Goal: Task Accomplishment & Management: Manage account settings

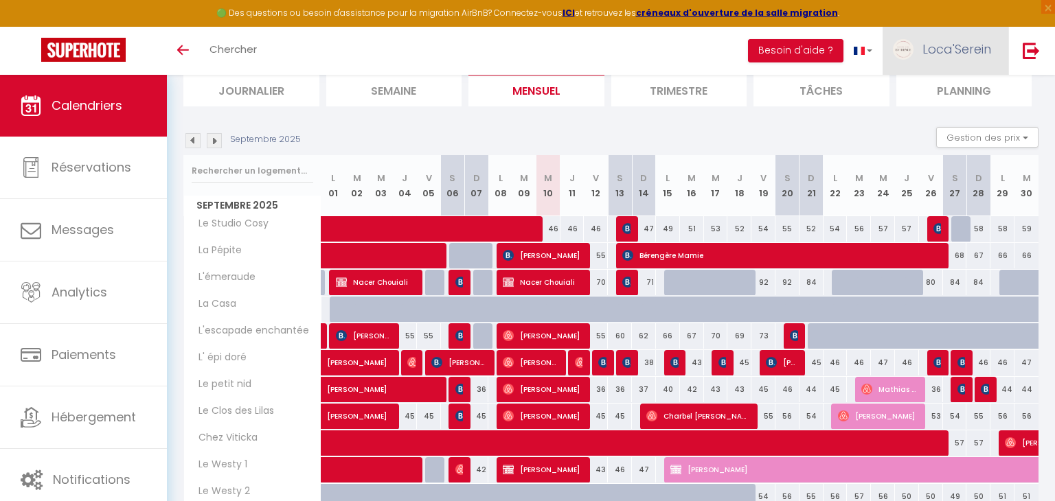
click at [927, 58] on link "Loca'Serein" at bounding box center [945, 51] width 126 height 48
click at [944, 98] on link "Paramètres" at bounding box center [953, 95] width 102 height 23
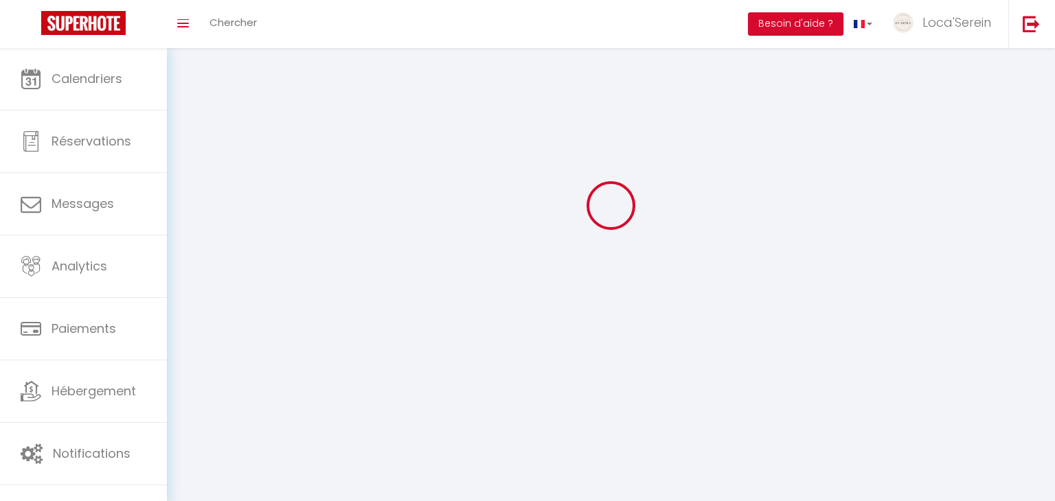
type input "cYzkGqx6tucgHQLKgWjtXdbhp"
type input "ZjVucsUamiY1yQs1wSWVJMYx4"
type input "[URL][DOMAIN_NAME]"
select select "fr"
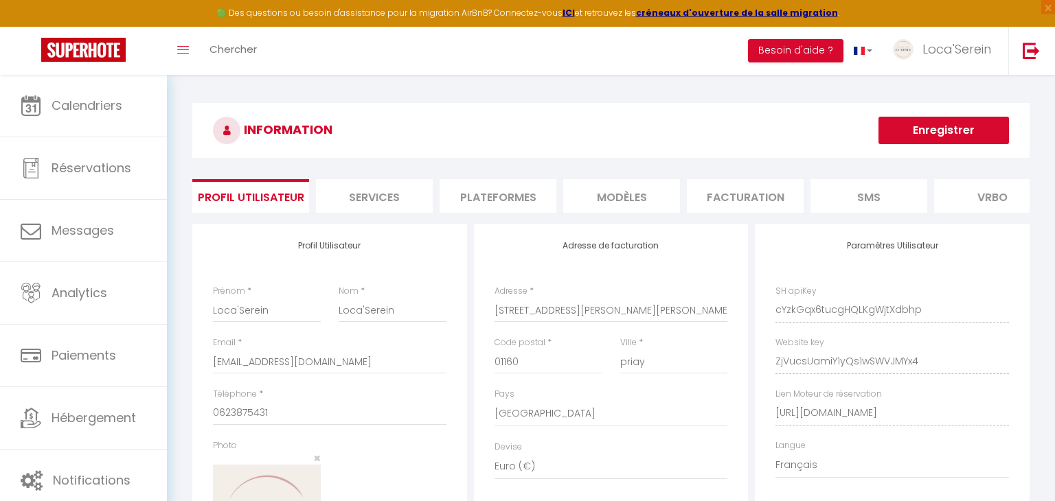
click at [494, 196] on li "Plateformes" at bounding box center [497, 196] width 117 height 34
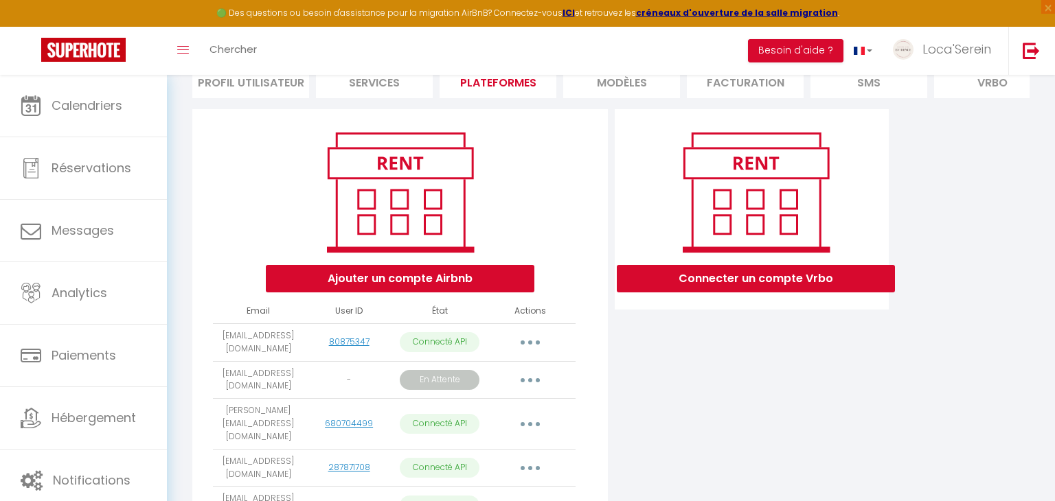
scroll to position [113, 0]
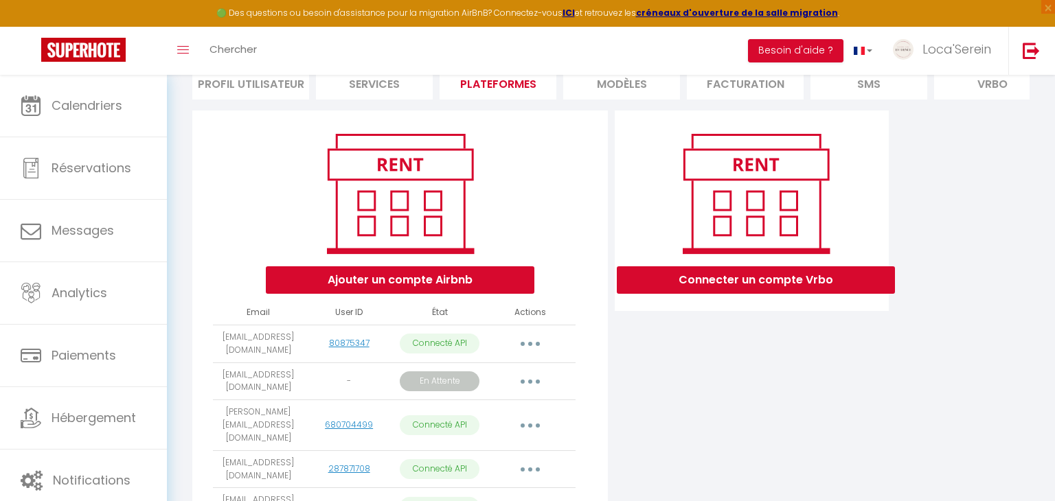
click at [527, 377] on button "button" at bounding box center [530, 382] width 38 height 22
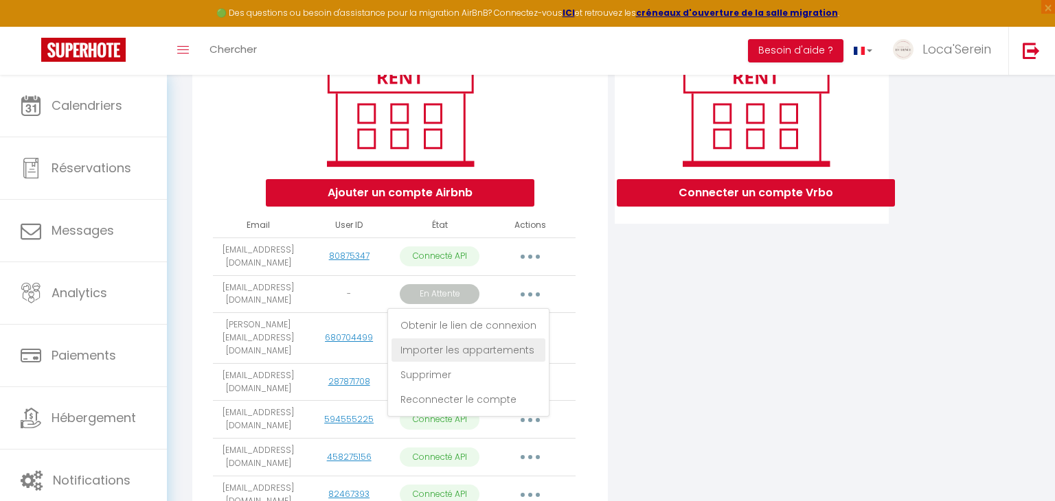
scroll to position [200, 0]
click at [466, 352] on link "Importer les appartements" at bounding box center [468, 349] width 154 height 23
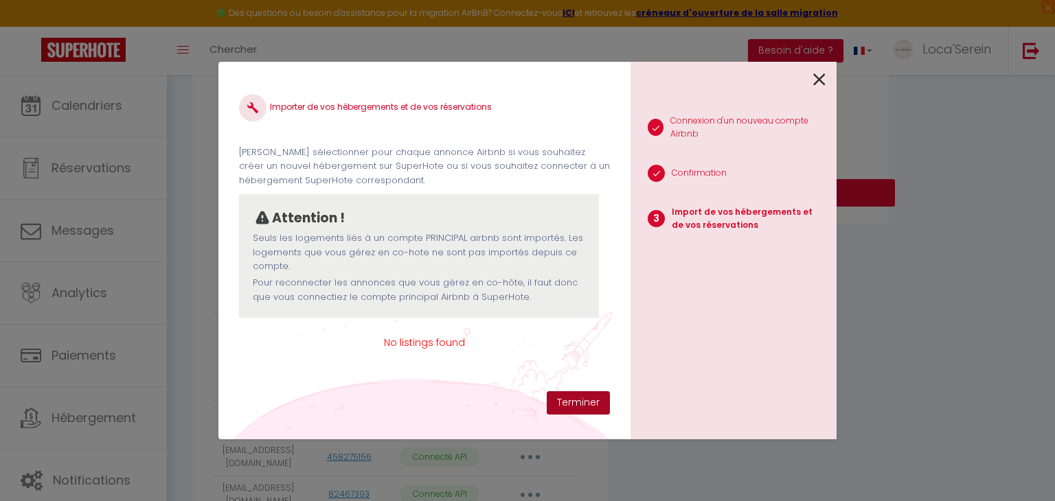
click at [578, 395] on button "Terminer" at bounding box center [578, 402] width 63 height 23
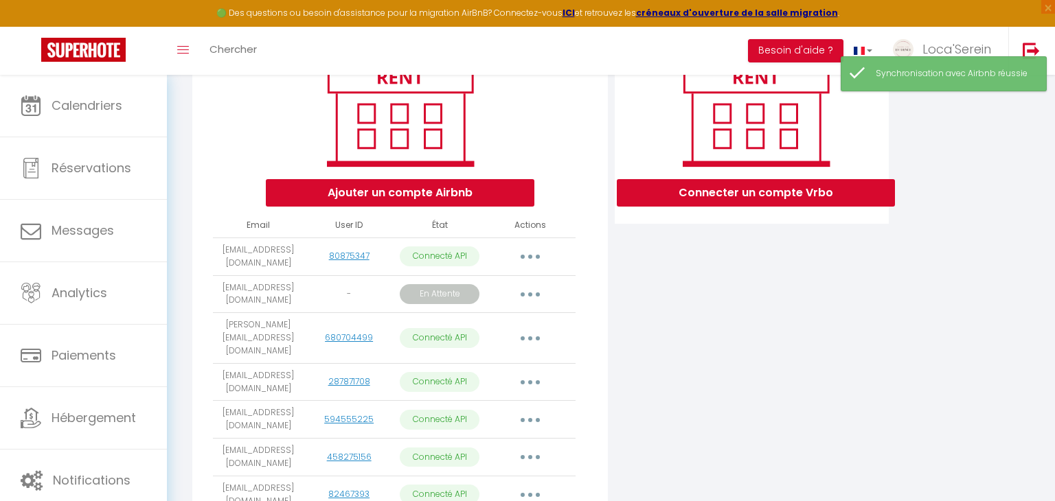
click at [529, 292] on icon "button" at bounding box center [530, 294] width 4 height 4
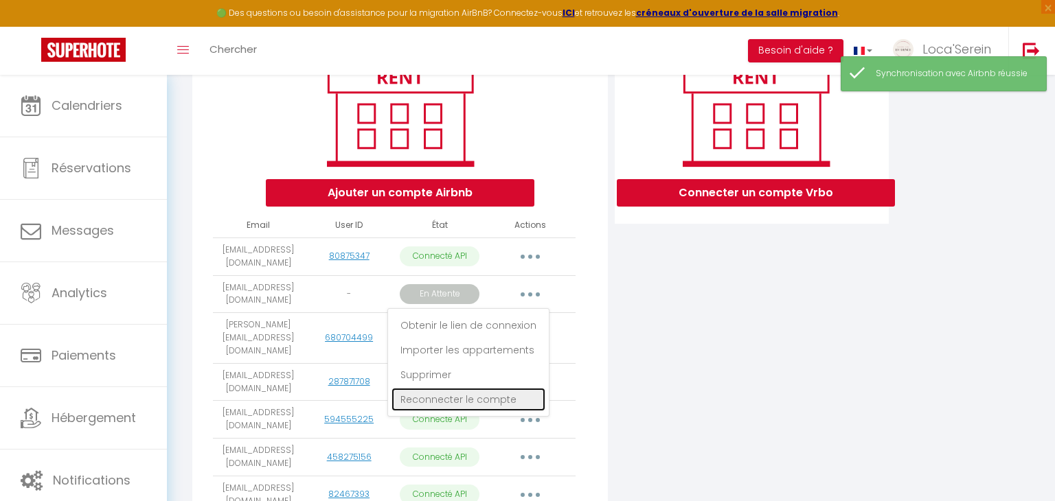
click at [490, 397] on link "Reconnecter le compte" at bounding box center [468, 399] width 154 height 23
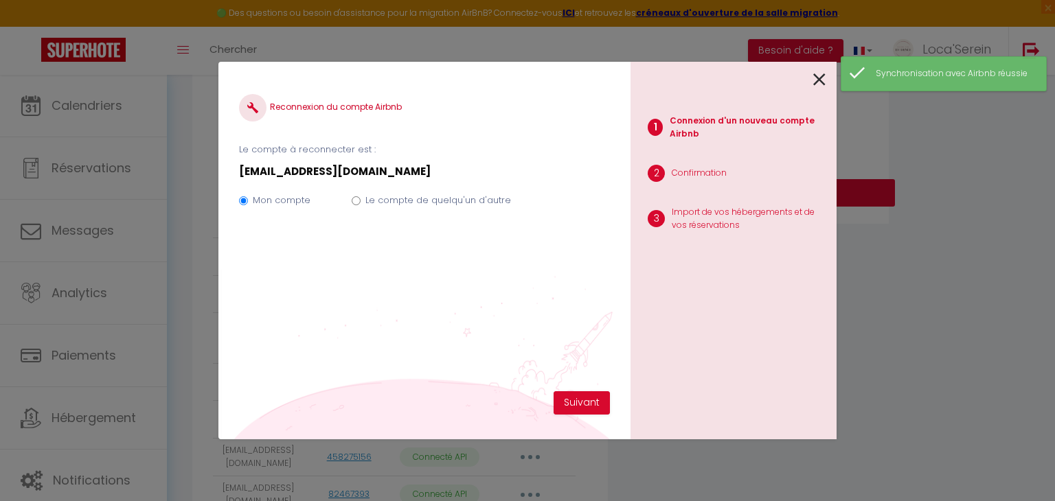
click at [395, 194] on label "Le compte de quelqu'un d'autre" at bounding box center [438, 201] width 146 height 14
click at [360, 196] on input "Le compte de quelqu'un d'autre" at bounding box center [356, 200] width 9 height 9
radio input "true"
radio input "false"
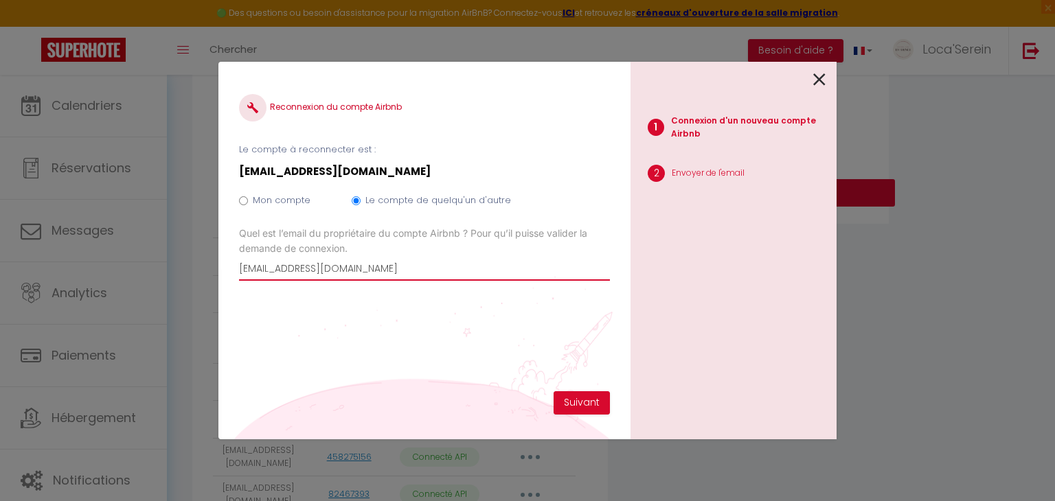
click at [376, 260] on input "[EMAIL_ADDRESS][DOMAIN_NAME]" at bounding box center [424, 268] width 371 height 25
click at [409, 378] on div "Reconnexion du compte Airbnb Le compte à reconnecter est : abanilla@hotmail.fr …" at bounding box center [424, 236] width 371 height 309
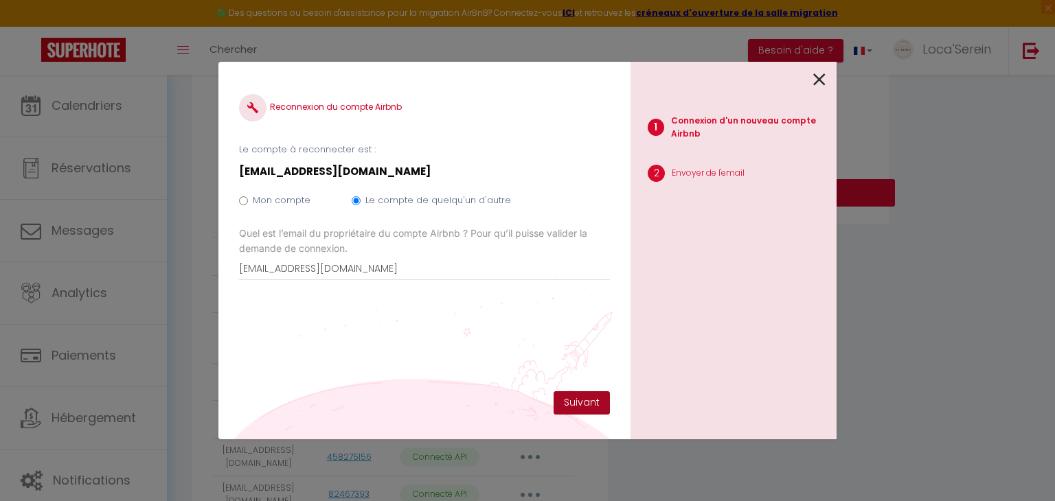
click at [597, 402] on button "Suivant" at bounding box center [581, 402] width 56 height 23
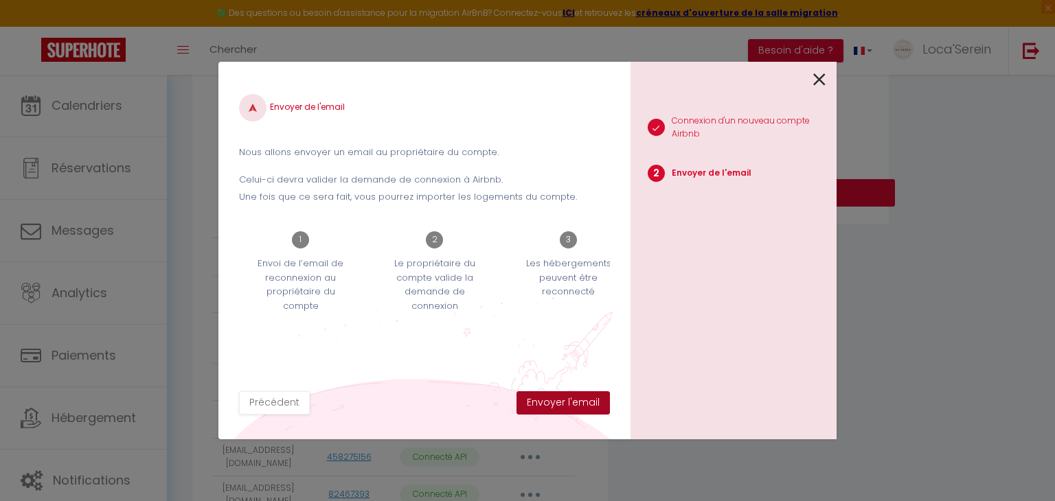
click at [583, 403] on button "Envoyer l'email" at bounding box center [562, 402] width 93 height 23
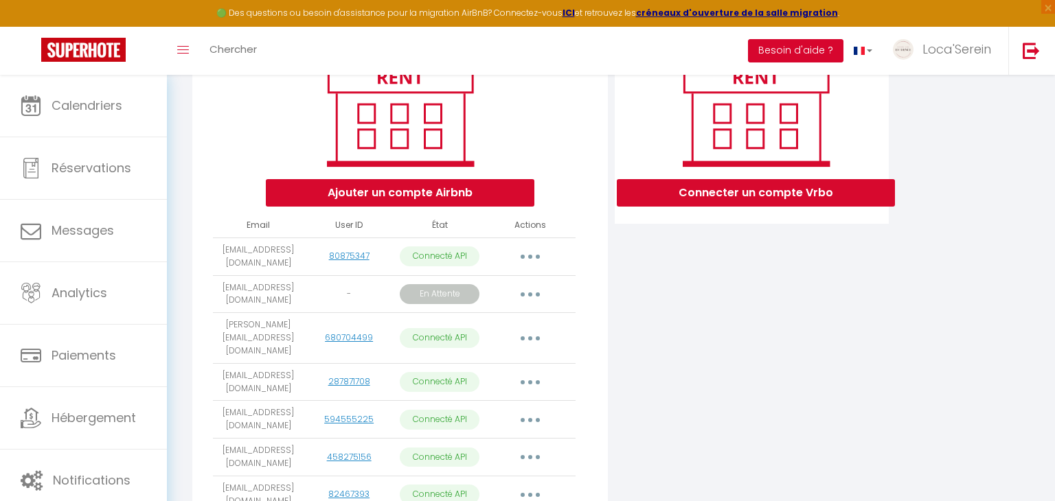
click at [819, 53] on button "Besoin d'aide ?" at bounding box center [795, 50] width 95 height 23
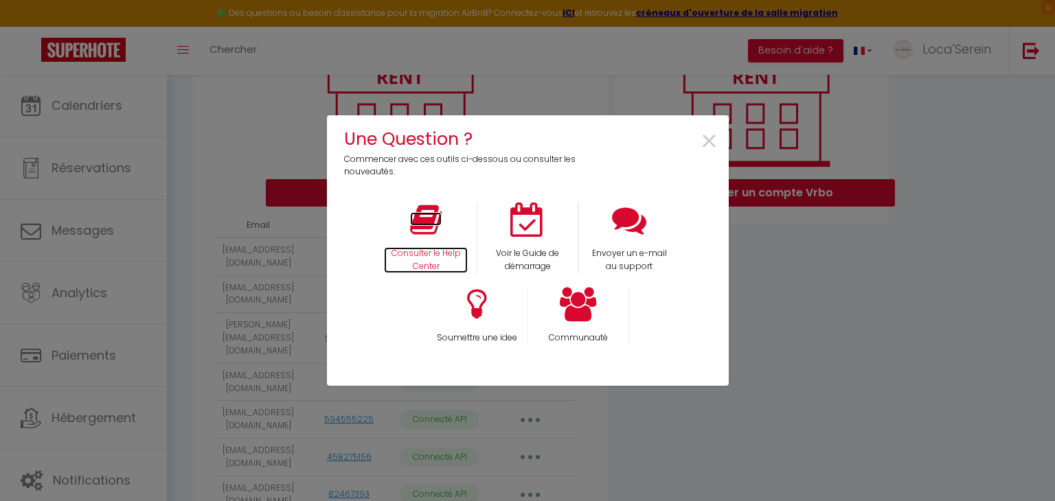
click at [403, 255] on p "Consulter le Help Center" at bounding box center [426, 260] width 84 height 26
click at [429, 231] on icon at bounding box center [426, 220] width 32 height 34
click at [700, 143] on span "×" at bounding box center [709, 141] width 19 height 43
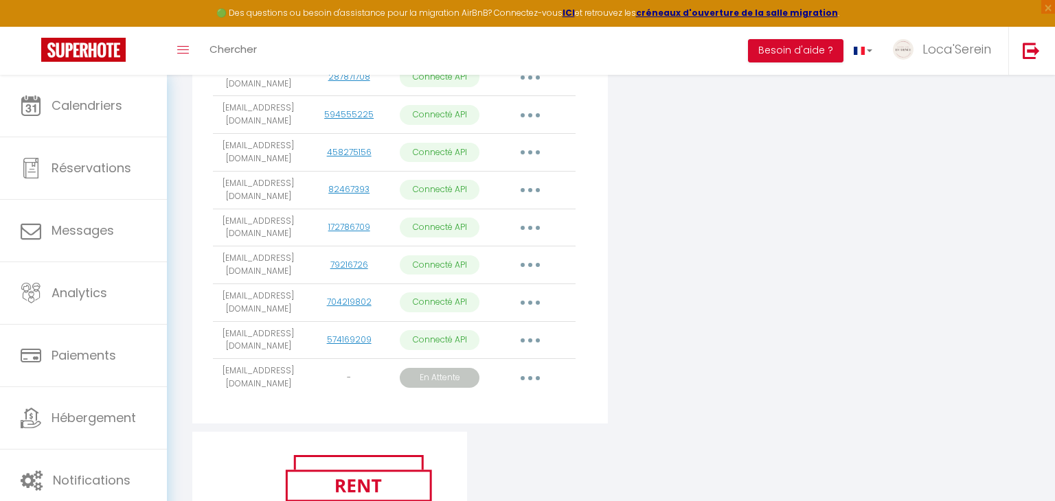
scroll to position [525, 0]
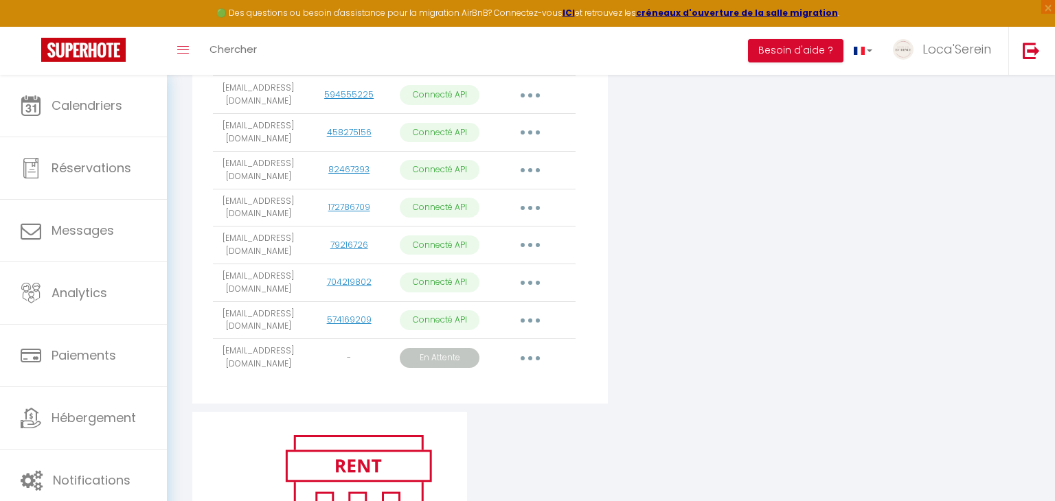
click at [530, 356] on icon "button" at bounding box center [530, 358] width 4 height 4
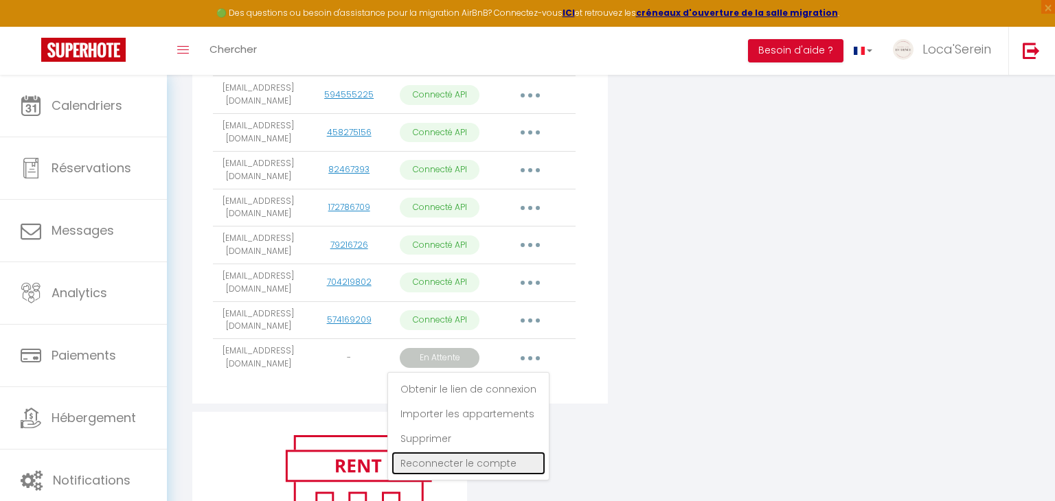
click at [450, 452] on link "Reconnecter le compte" at bounding box center [468, 463] width 154 height 23
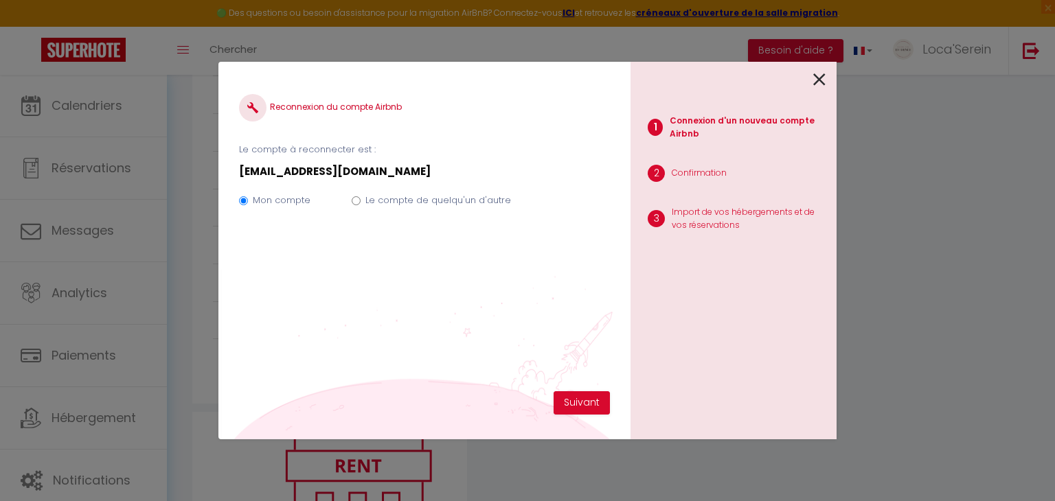
click at [384, 200] on label "Le compte de quelqu'un d'autre" at bounding box center [438, 201] width 146 height 14
click at [360, 200] on input "Le compte de quelqu'un d'autre" at bounding box center [356, 200] width 9 height 9
radio input "true"
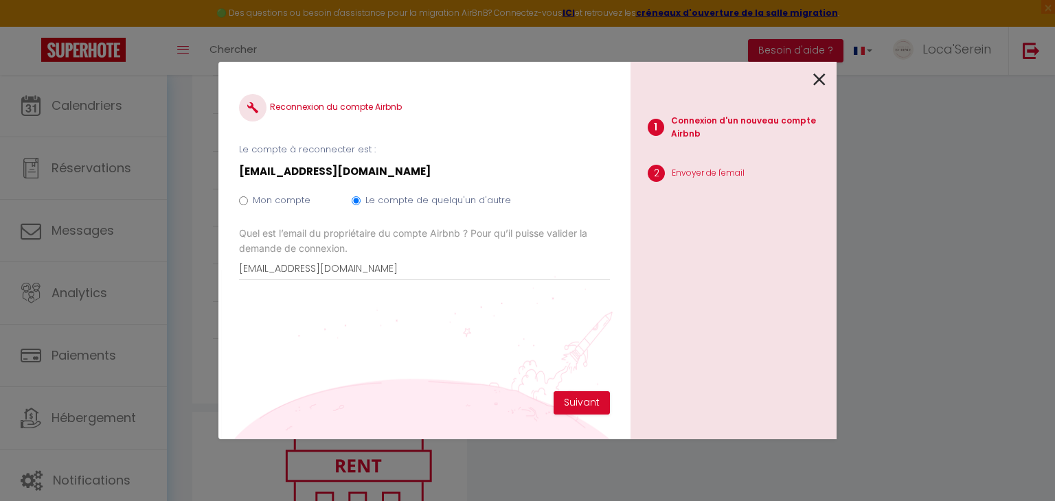
click at [821, 76] on icon at bounding box center [819, 79] width 12 height 21
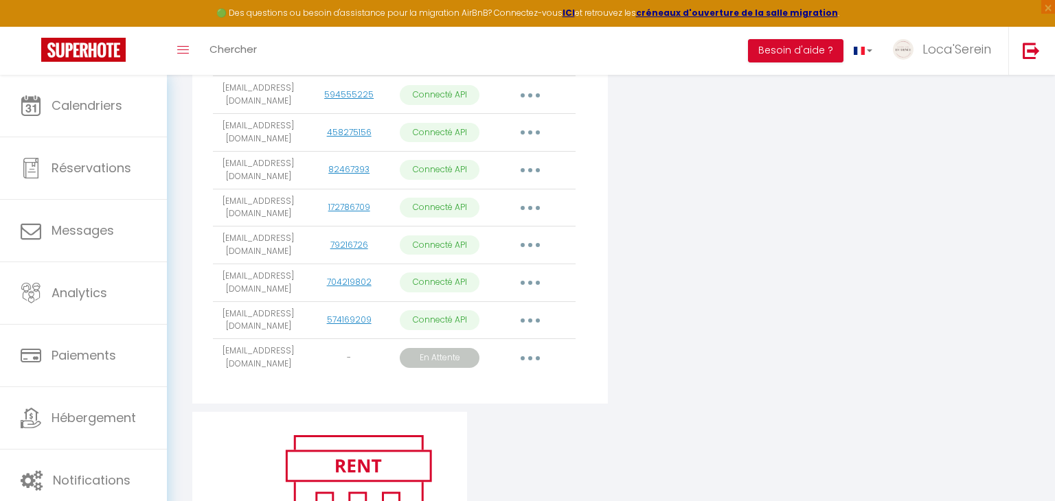
scroll to position [349, 0]
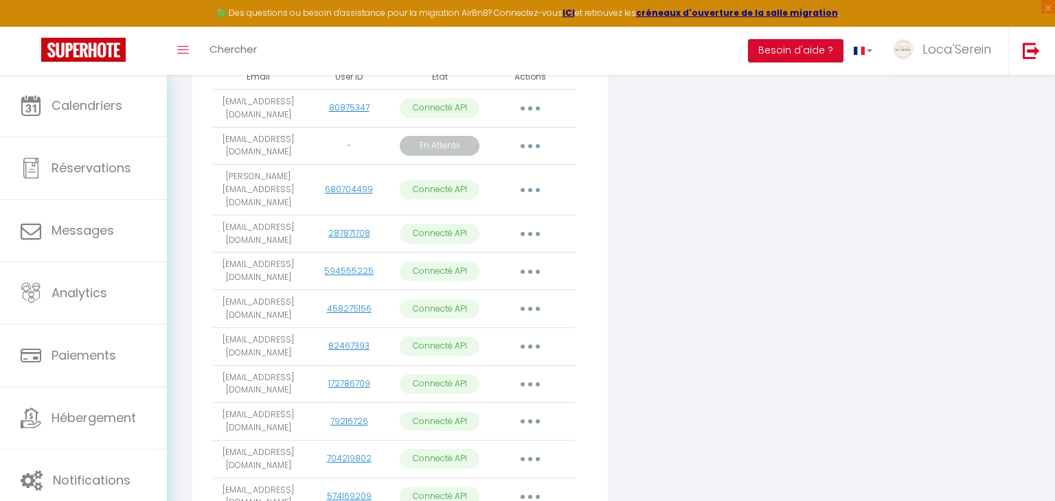
click at [526, 143] on button "button" at bounding box center [530, 146] width 38 height 22
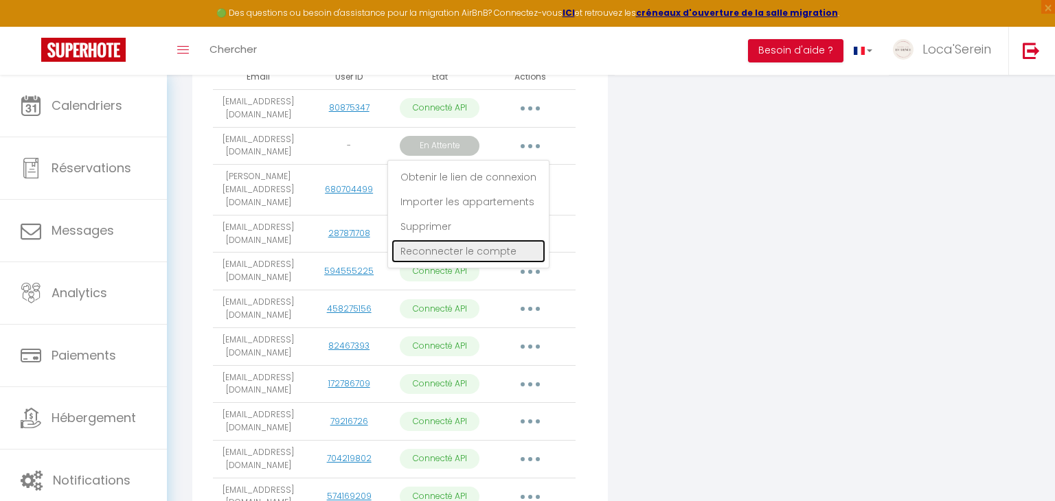
click at [467, 250] on link "Reconnecter le compte" at bounding box center [468, 251] width 154 height 23
radio input "true"
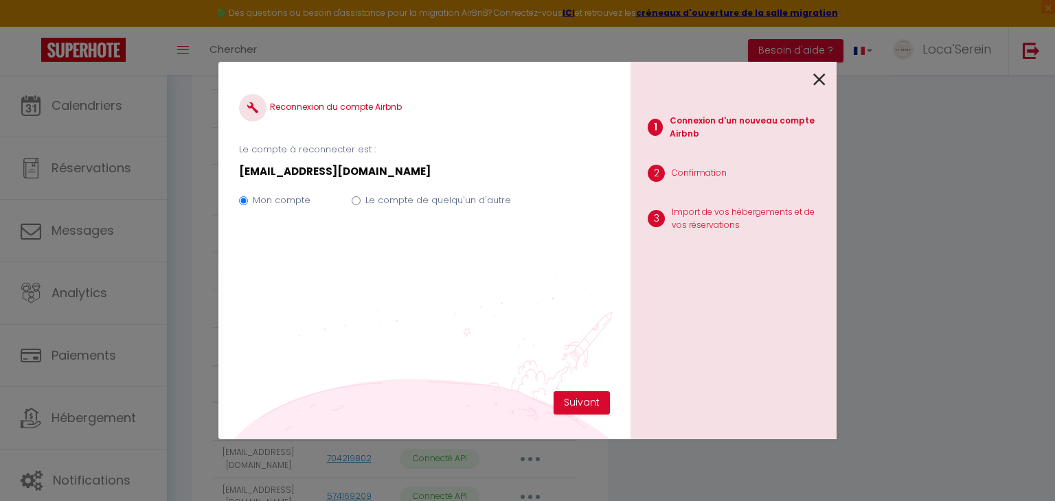
click at [387, 205] on label "Le compte de quelqu'un d'autre" at bounding box center [438, 201] width 146 height 14
click at [360, 205] on input "Le compte de quelqu'un d'autre" at bounding box center [356, 200] width 9 height 9
radio input "true"
radio input "false"
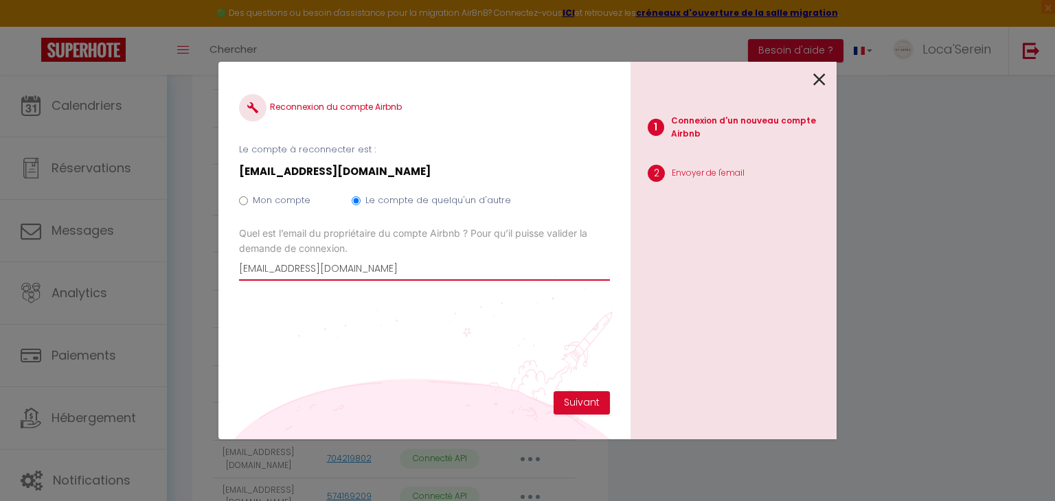
click at [365, 266] on input "[EMAIL_ADDRESS][DOMAIN_NAME]" at bounding box center [424, 268] width 371 height 25
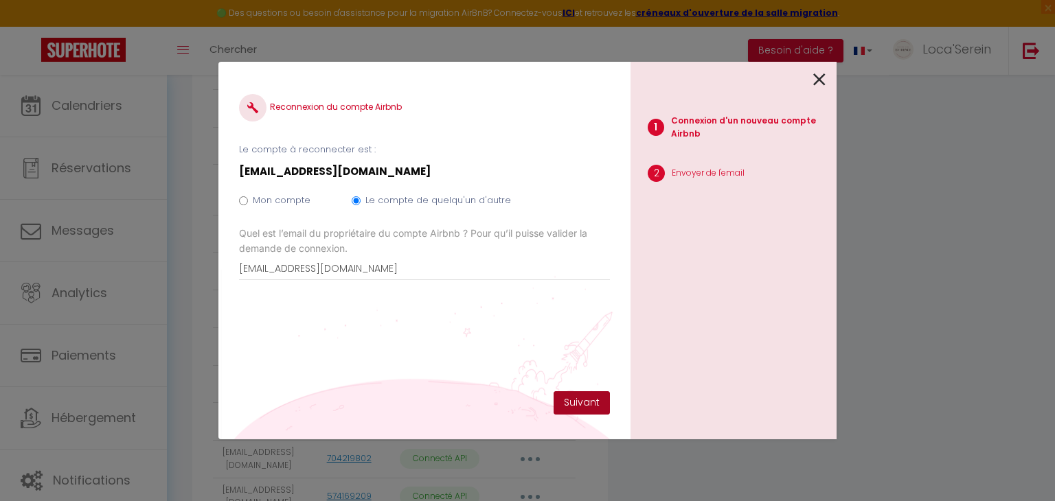
click at [577, 404] on button "Suivant" at bounding box center [581, 402] width 56 height 23
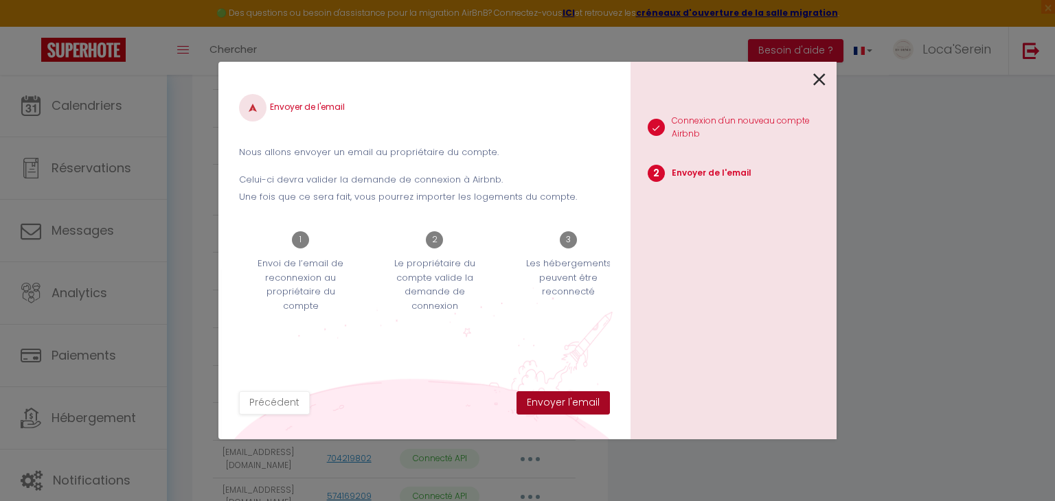
click at [577, 404] on button "Envoyer l'email" at bounding box center [562, 402] width 93 height 23
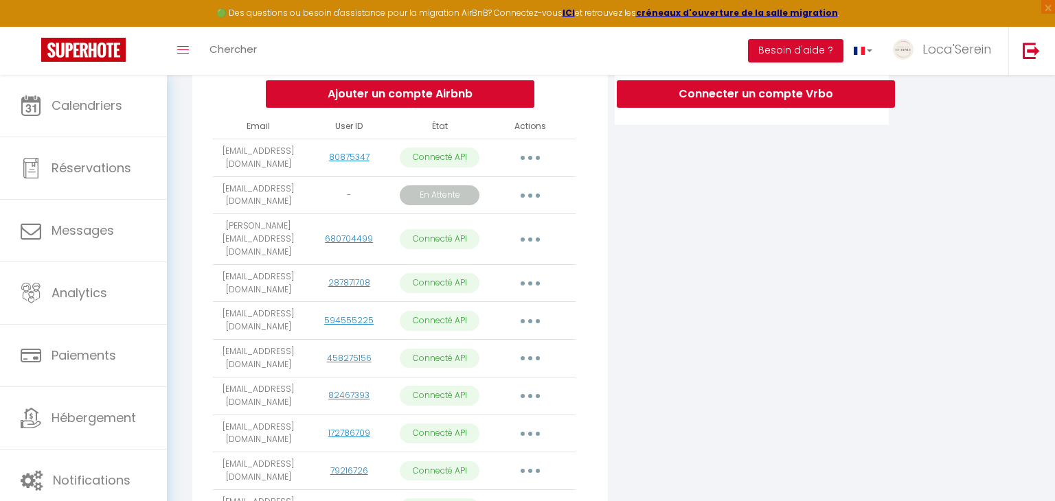
scroll to position [661, 0]
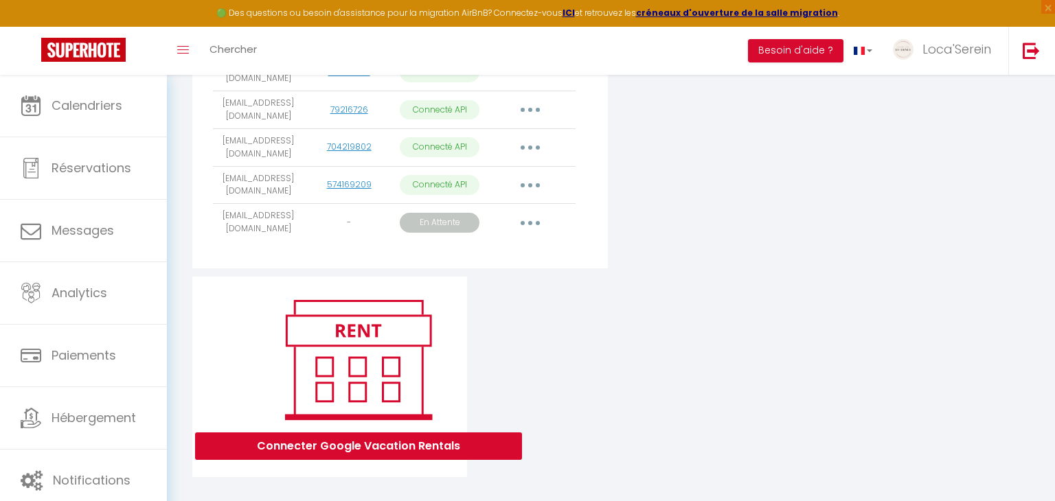
click at [528, 211] on button "button" at bounding box center [530, 222] width 38 height 22
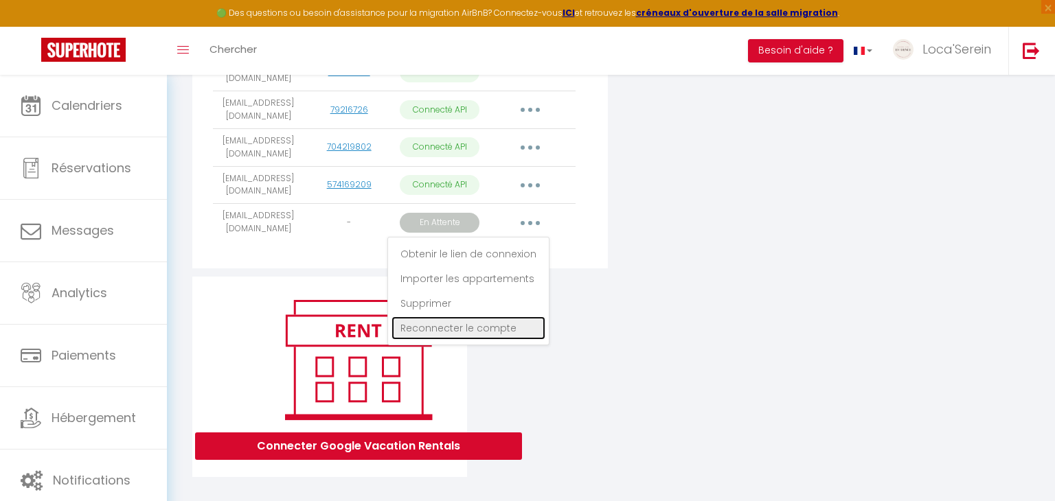
click at [457, 317] on link "Reconnecter le compte" at bounding box center [468, 328] width 154 height 23
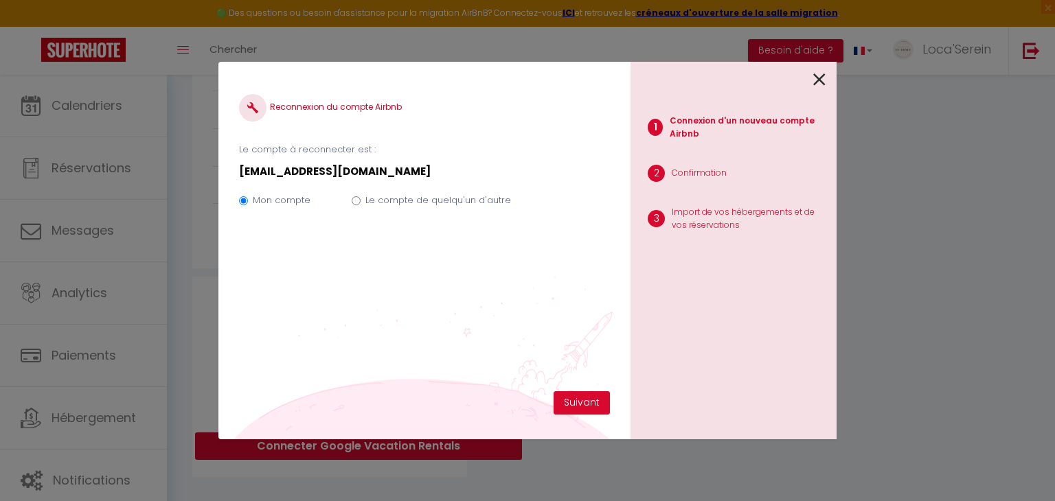
click at [417, 200] on label "Le compte de quelqu'un d'autre" at bounding box center [438, 201] width 146 height 14
click at [360, 200] on input "Le compte de quelqu'un d'autre" at bounding box center [356, 200] width 9 height 9
radio input "true"
radio input "false"
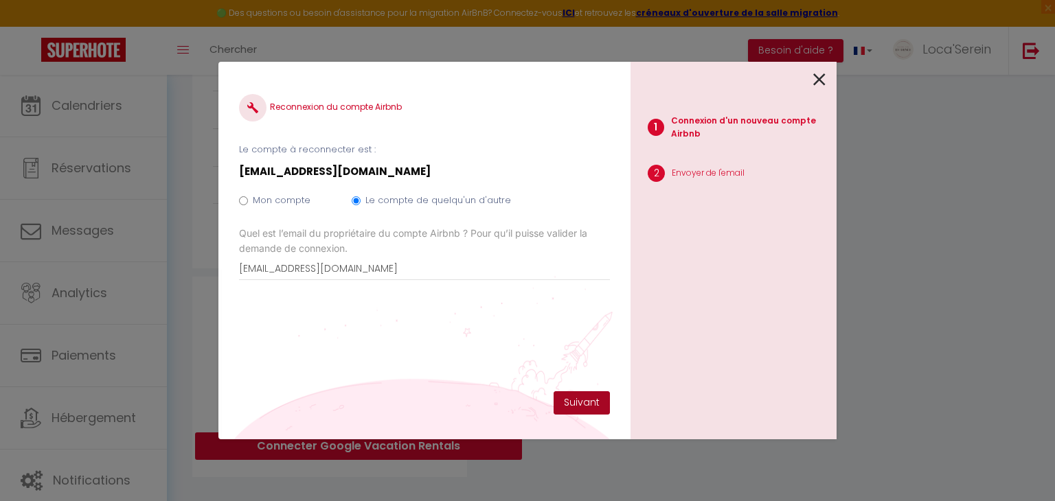
click at [567, 404] on button "Suivant" at bounding box center [581, 402] width 56 height 23
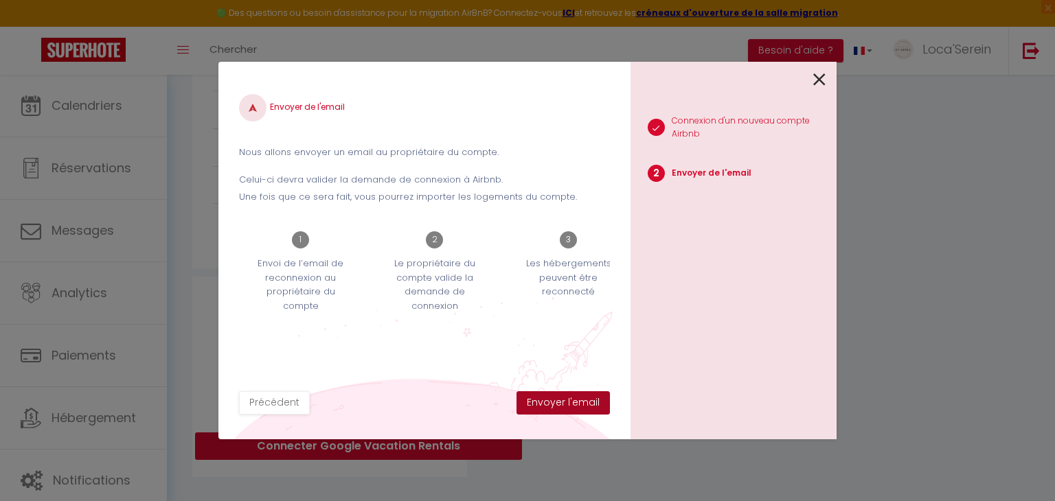
click at [567, 404] on button "Envoyer l'email" at bounding box center [562, 402] width 93 height 23
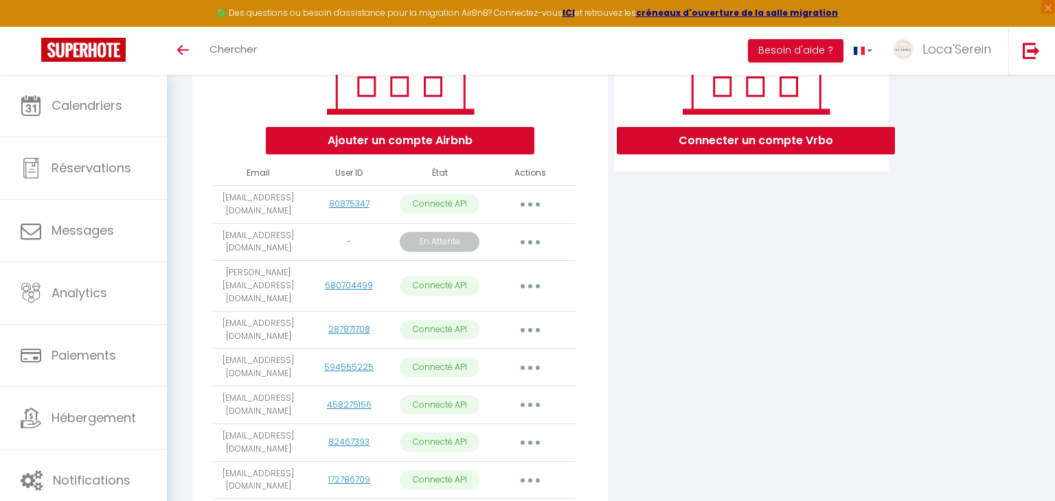
scroll to position [255, 0]
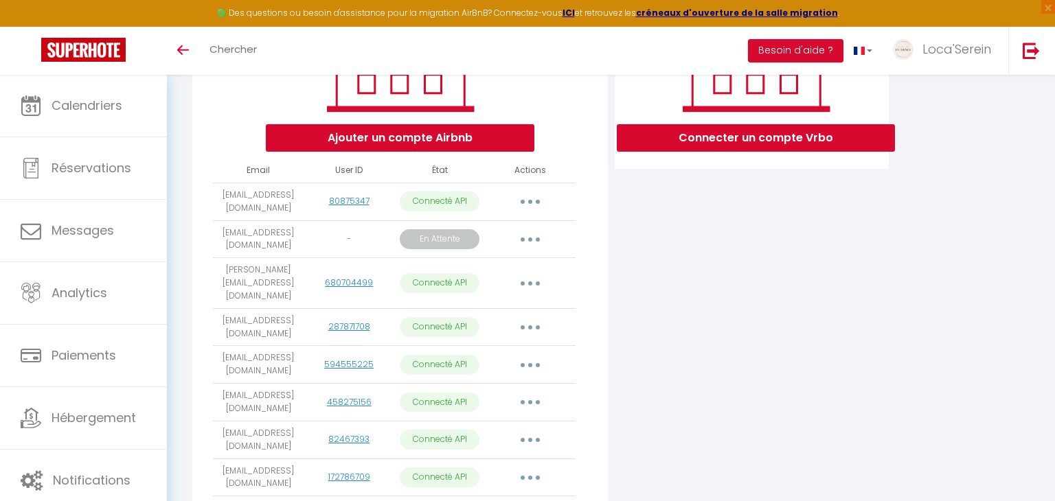
click at [531, 233] on button "button" at bounding box center [530, 240] width 38 height 22
click at [722, 336] on div "Connecter un compte Vrbo" at bounding box center [752, 324] width 282 height 713
click at [520, 240] on button "button" at bounding box center [530, 240] width 38 height 22
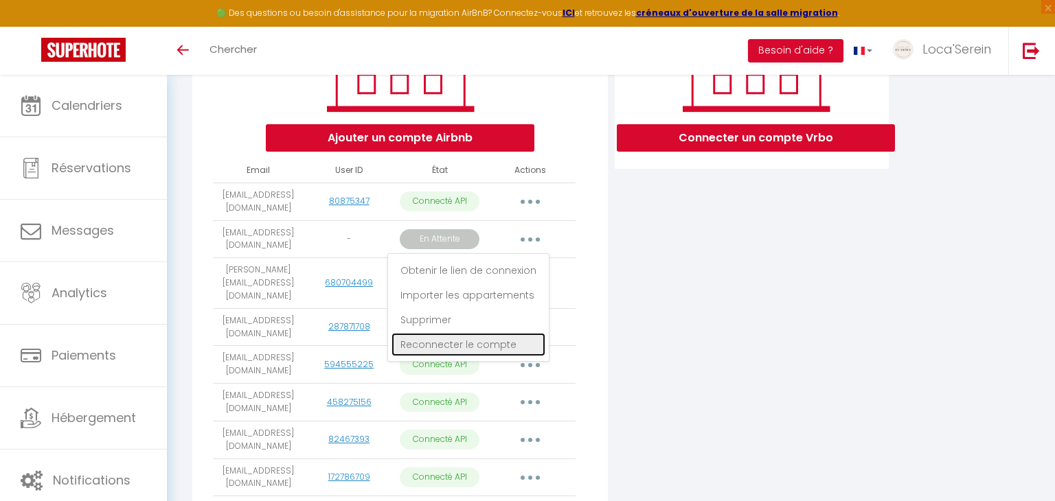
click at [467, 348] on link "Reconnecter le compte" at bounding box center [468, 344] width 154 height 23
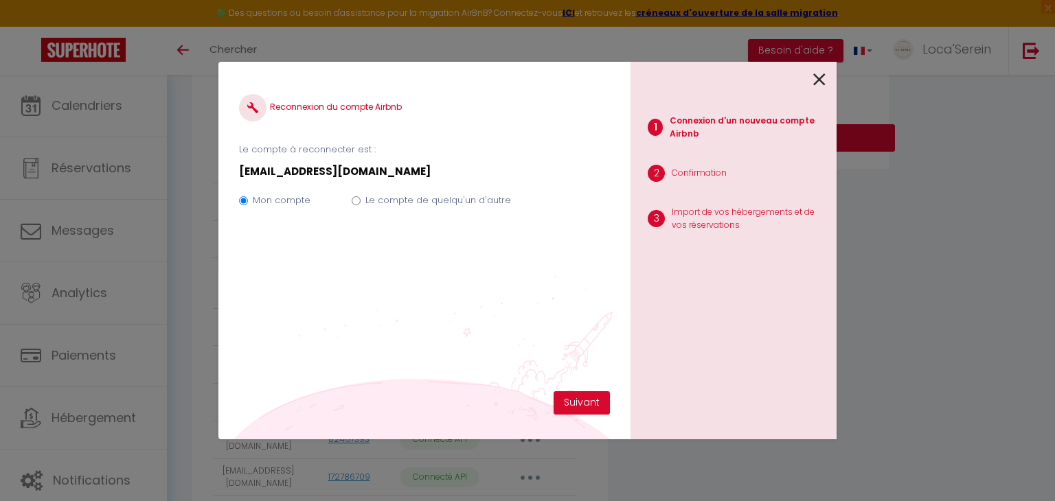
click at [473, 203] on label "Le compte de quelqu'un d'autre" at bounding box center [438, 201] width 146 height 14
click at [360, 203] on input "Le compte de quelqu'un d'autre" at bounding box center [356, 200] width 9 height 9
radio input "true"
radio input "false"
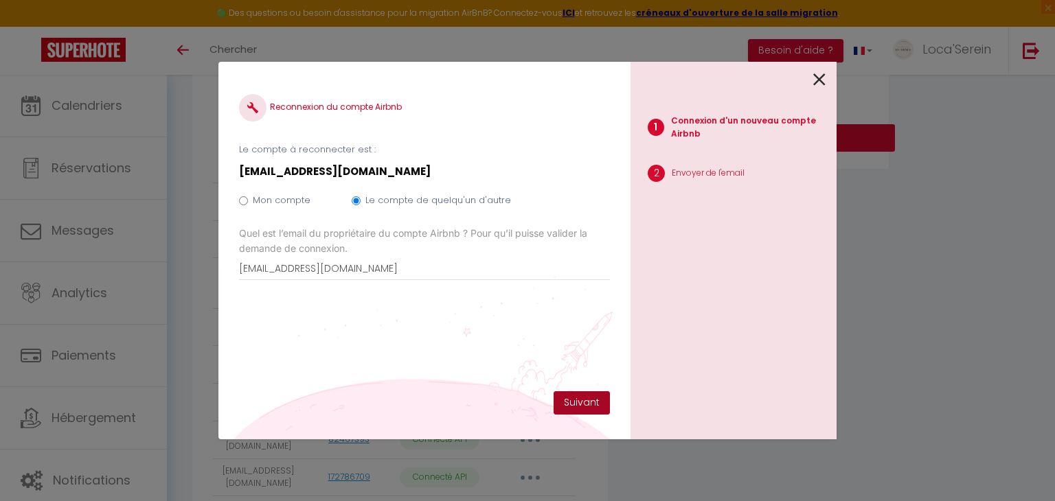
click at [584, 402] on button "Suivant" at bounding box center [581, 402] width 56 height 23
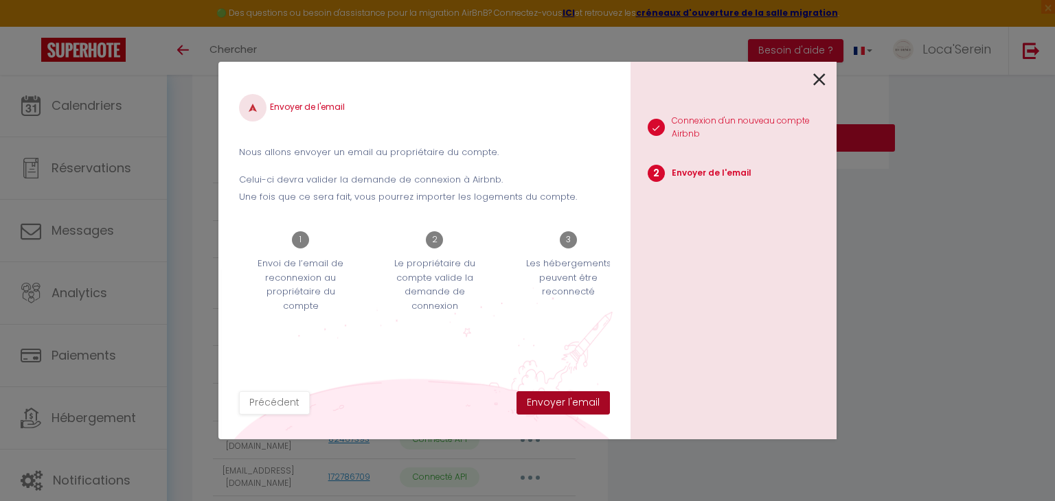
click at [584, 402] on button "Envoyer l'email" at bounding box center [562, 402] width 93 height 23
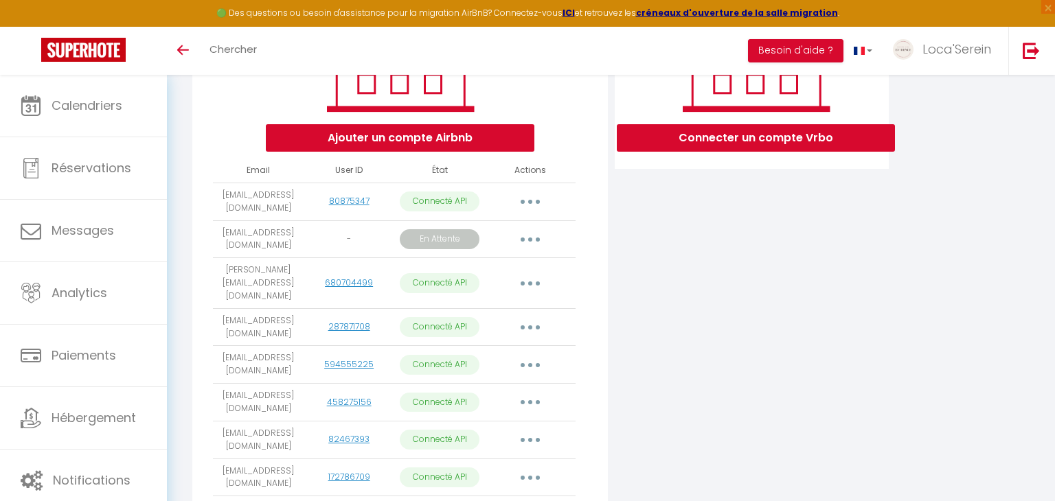
click at [670, 310] on div "Connecter un compte Vrbo" at bounding box center [752, 324] width 282 height 713
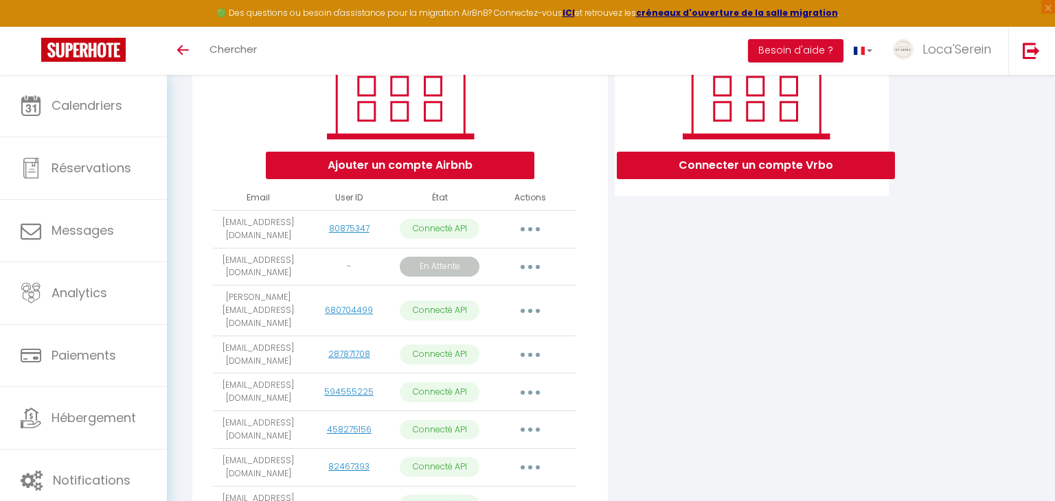
scroll to position [255, 0]
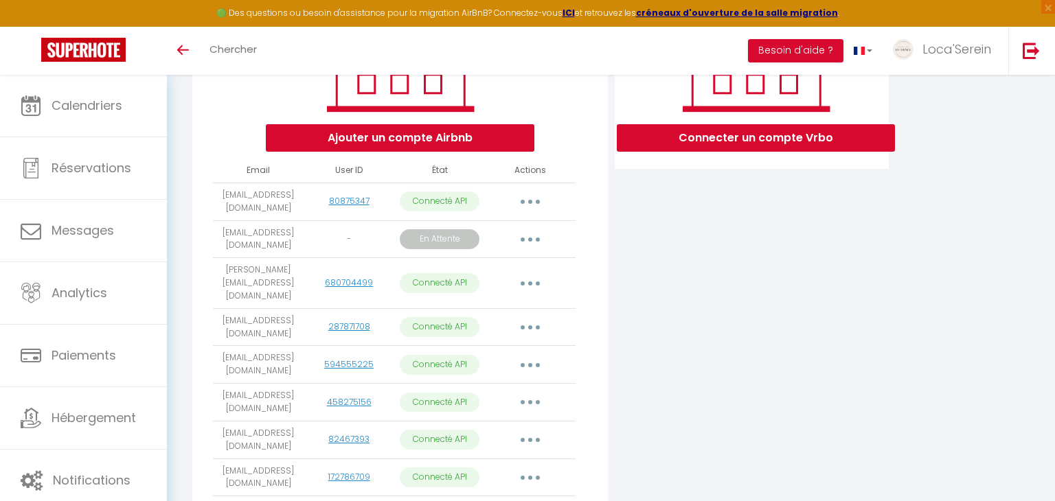
click at [534, 273] on button "button" at bounding box center [530, 284] width 38 height 22
click at [681, 218] on div "Connecter un compte Vrbo" at bounding box center [752, 324] width 282 height 713
click at [519, 254] on td "Obtenir le lien de connexion Importer les appartements Supprimer Reconnecter le…" at bounding box center [530, 239] width 91 height 38
click at [530, 233] on button "button" at bounding box center [530, 240] width 38 height 22
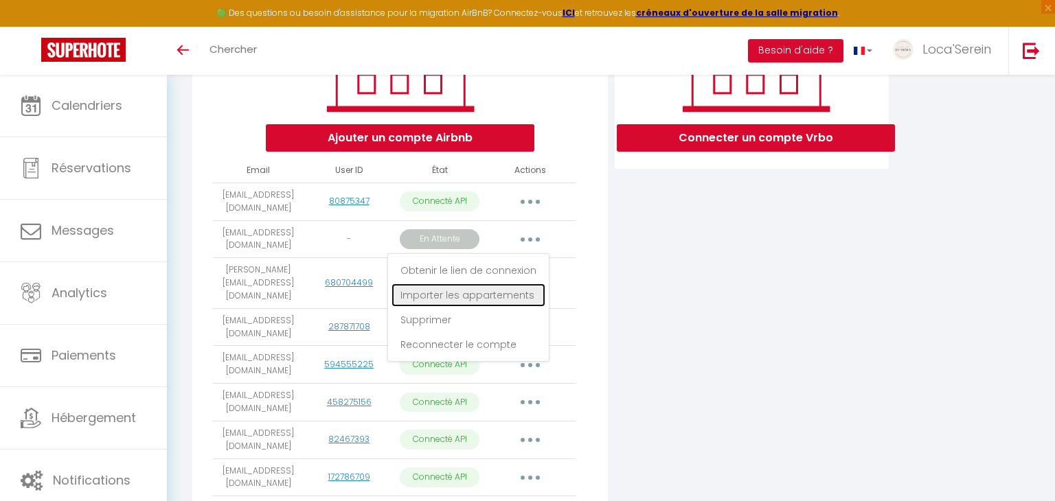
click at [445, 298] on link "Importer les appartements" at bounding box center [468, 295] width 154 height 23
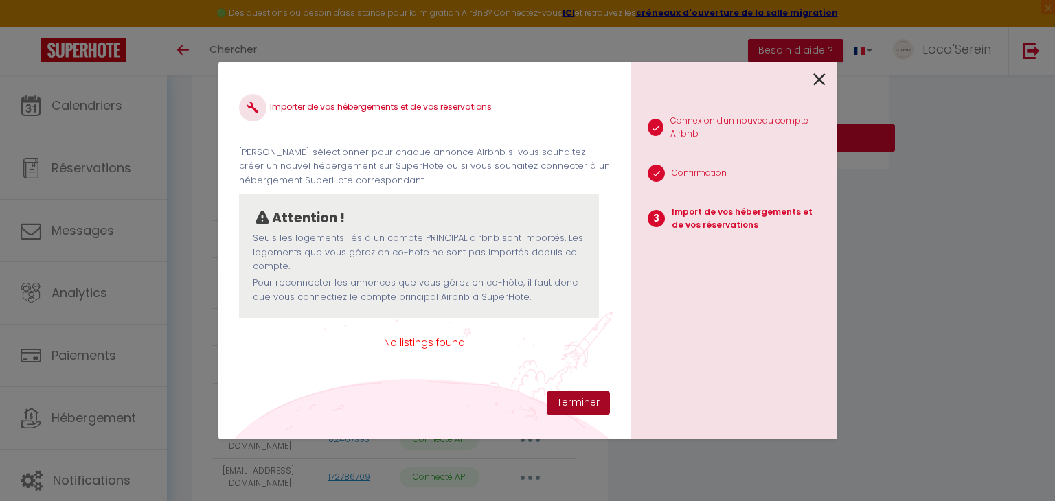
click at [593, 404] on button "Terminer" at bounding box center [578, 402] width 63 height 23
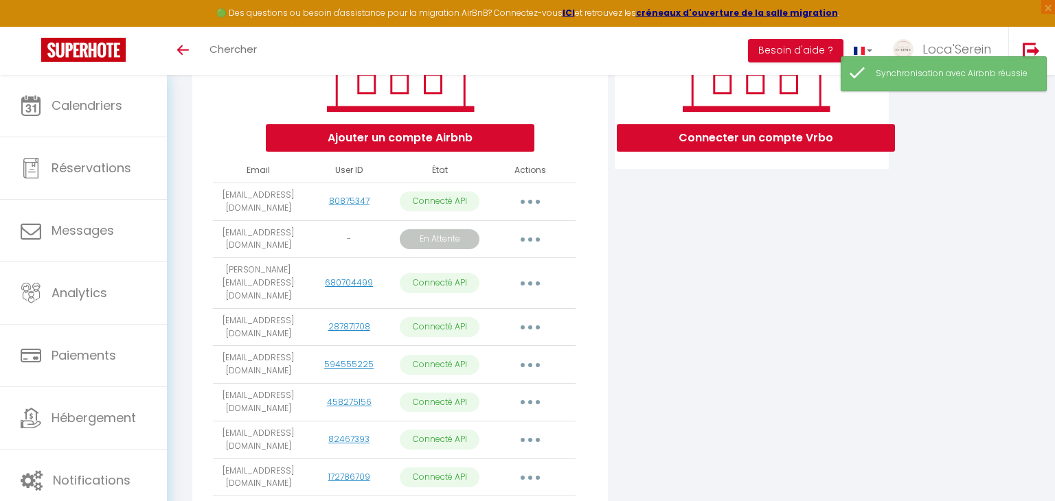
click at [538, 231] on button "button" at bounding box center [530, 240] width 38 height 22
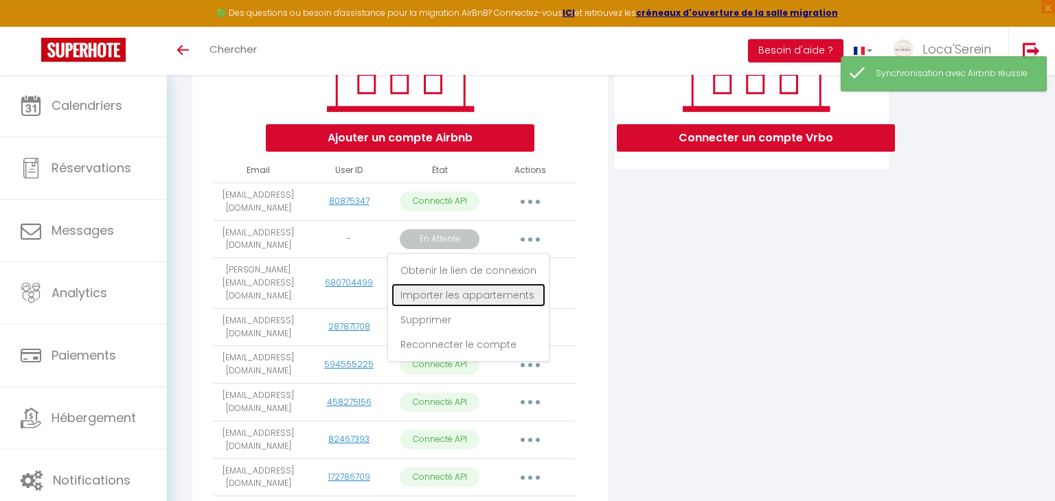
click at [485, 289] on link "Importer les appartements" at bounding box center [468, 295] width 154 height 23
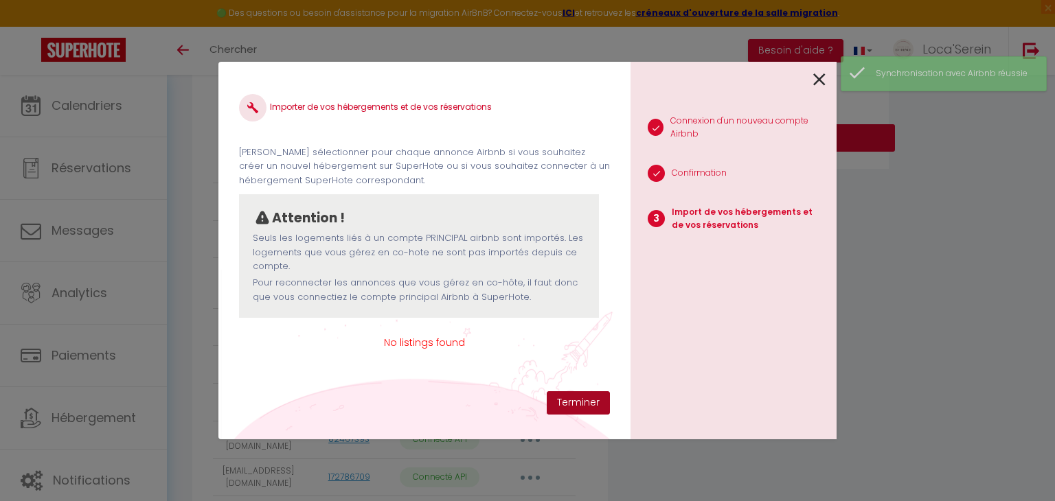
click at [595, 408] on button "Terminer" at bounding box center [578, 402] width 63 height 23
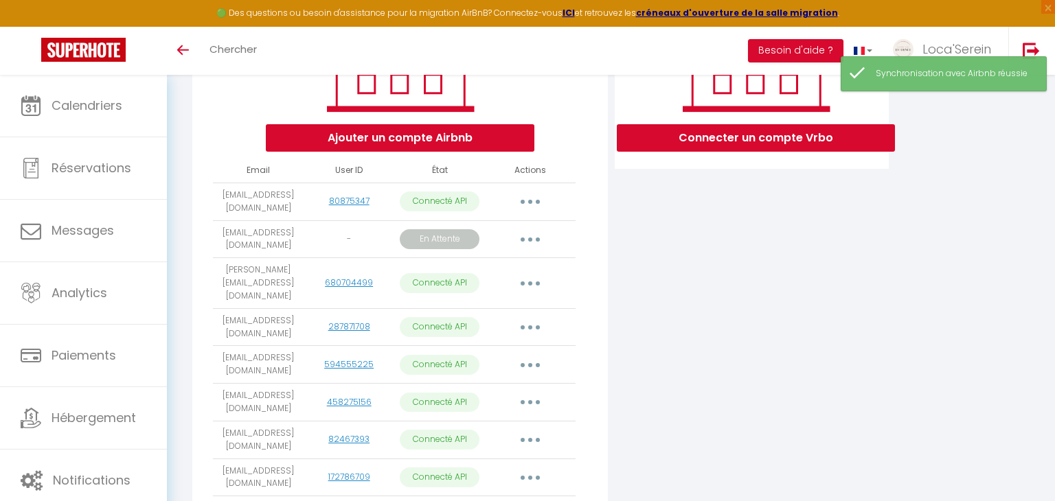
click at [529, 238] on icon "button" at bounding box center [530, 240] width 4 height 4
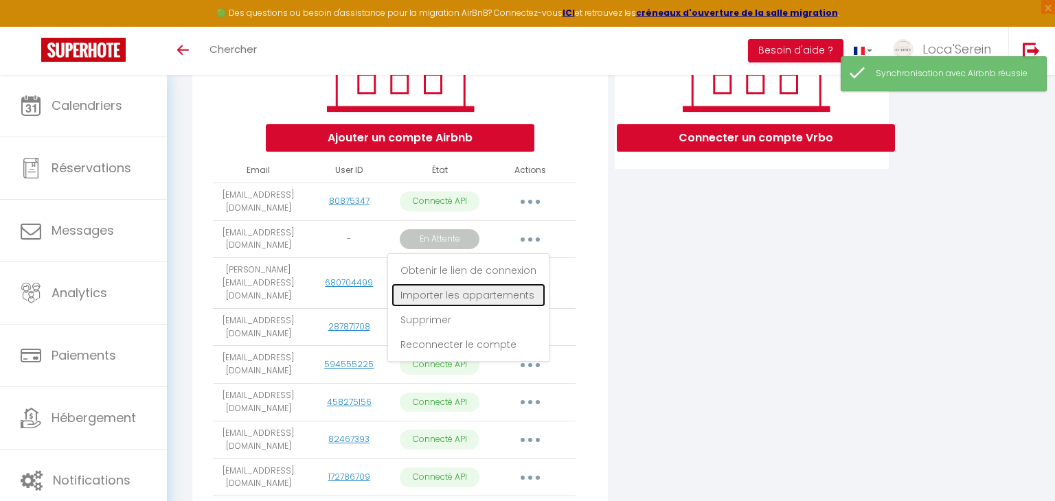
click at [459, 299] on link "Importer les appartements" at bounding box center [468, 295] width 154 height 23
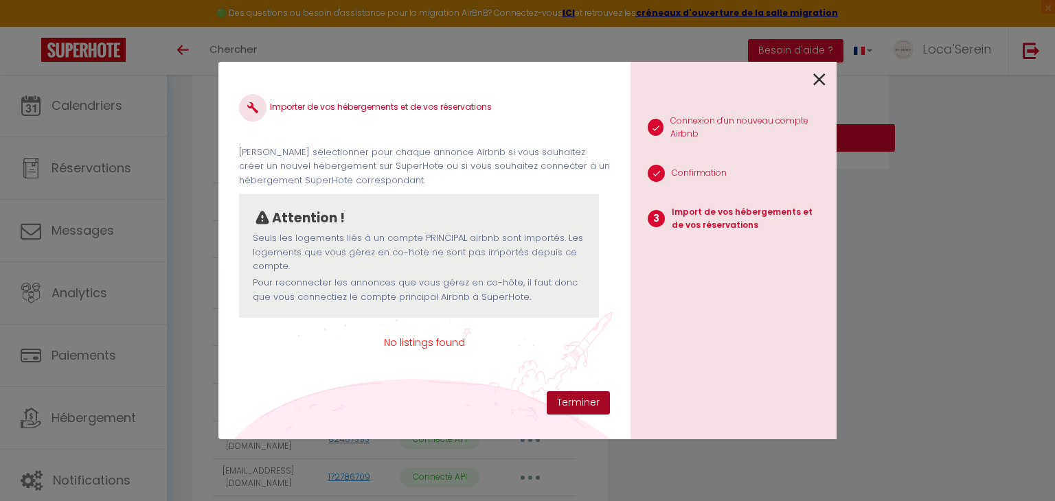
click at [580, 406] on button "Terminer" at bounding box center [578, 402] width 63 height 23
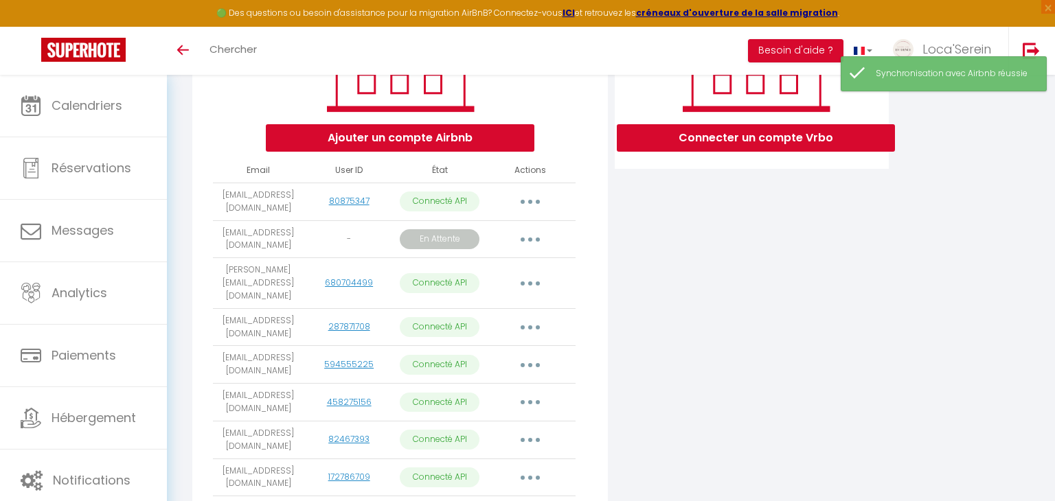
click at [522, 229] on button "button" at bounding box center [530, 240] width 38 height 22
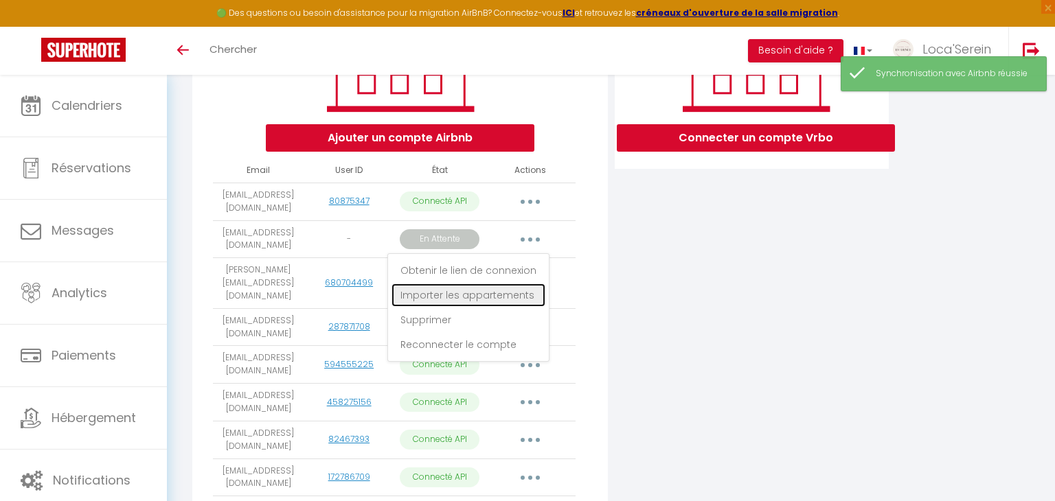
click at [484, 297] on link "Importer les appartements" at bounding box center [468, 295] width 154 height 23
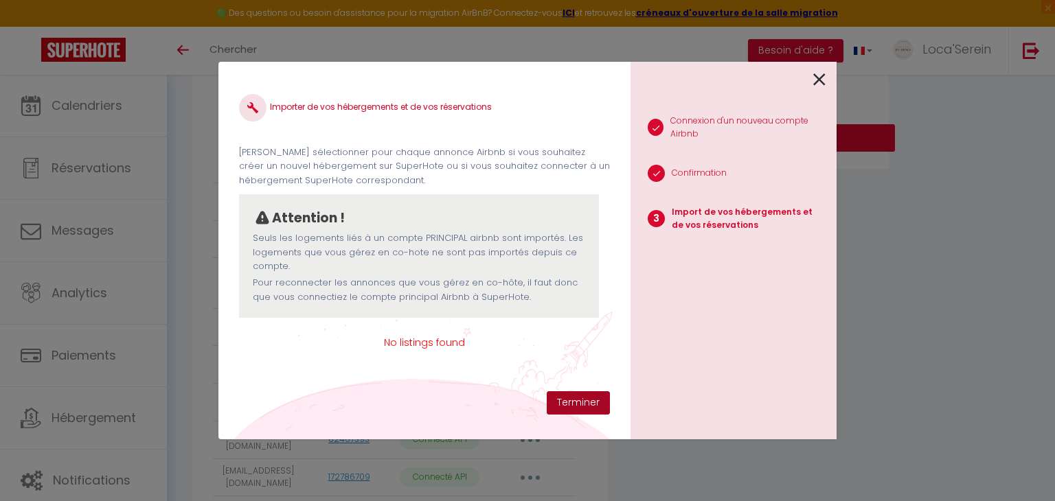
click at [573, 405] on button "Terminer" at bounding box center [578, 402] width 63 height 23
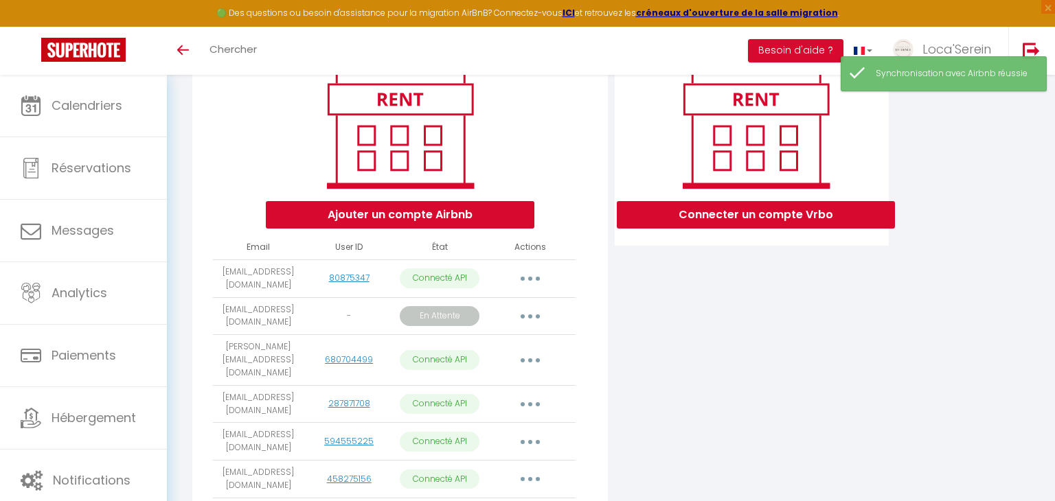
scroll to position [171, 0]
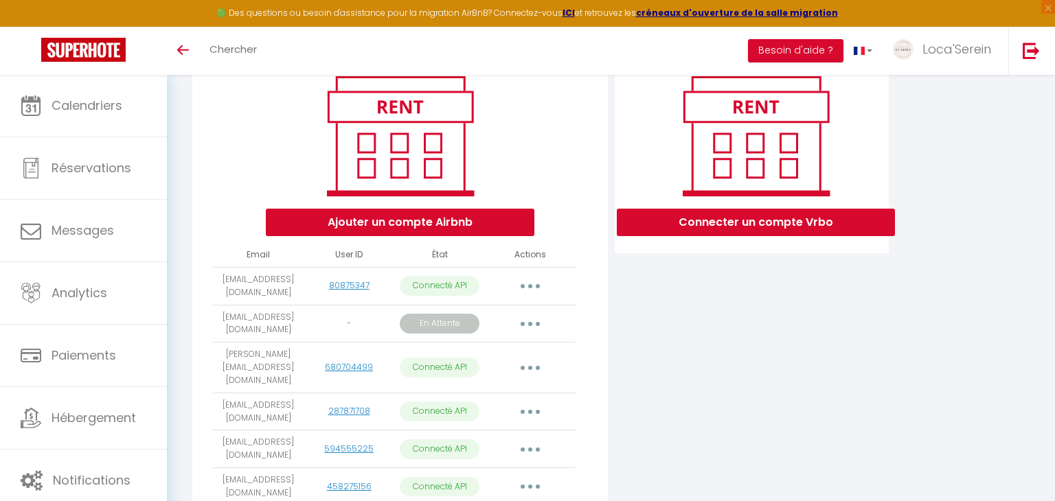
click at [533, 324] on button "button" at bounding box center [530, 324] width 38 height 22
click at [724, 359] on div "Connecter un compte Vrbo" at bounding box center [752, 409] width 282 height 713
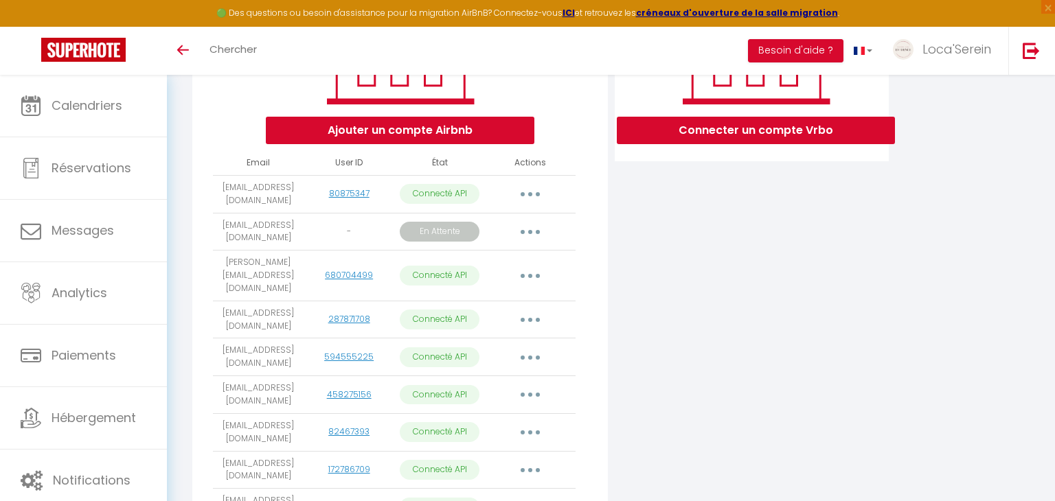
scroll to position [264, 0]
click at [538, 233] on button "button" at bounding box center [530, 231] width 38 height 22
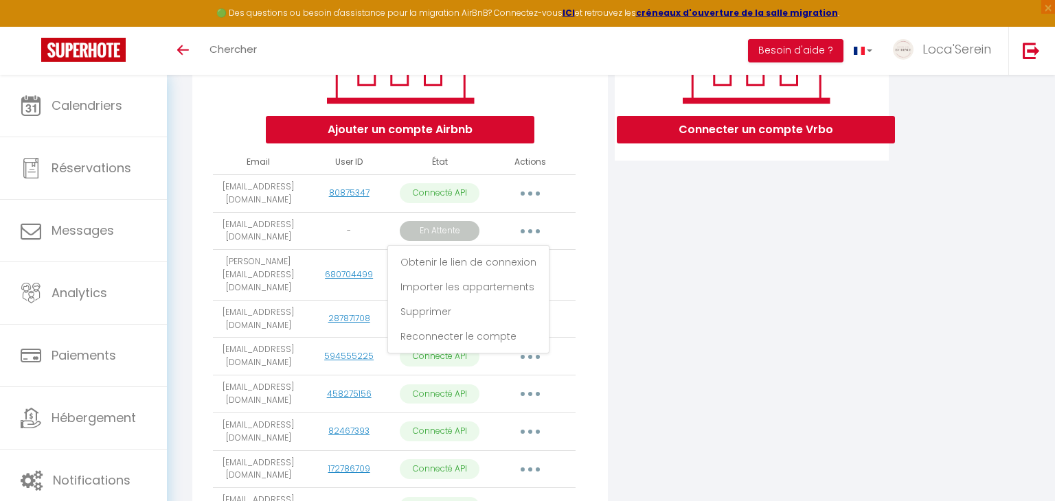
click at [759, 234] on div "Connecter un compte Vrbo" at bounding box center [752, 316] width 282 height 713
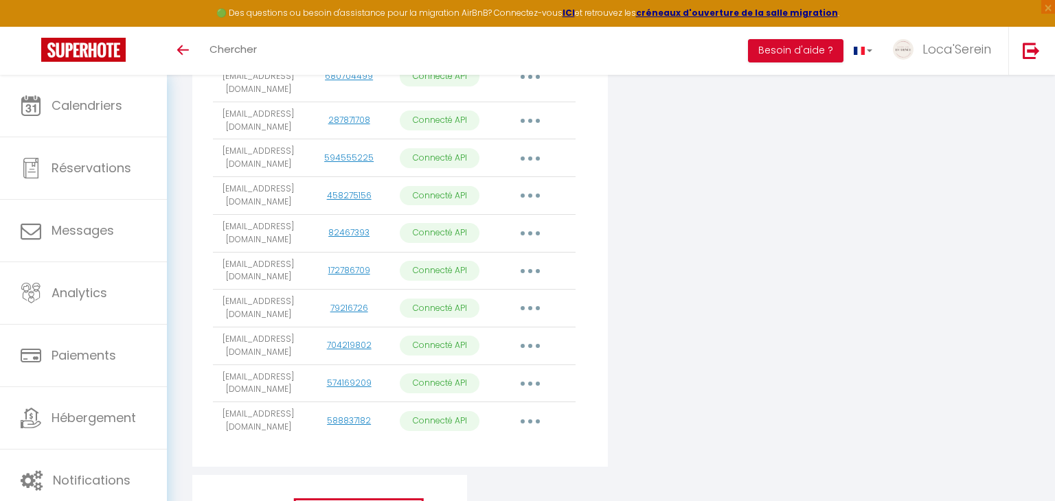
scroll to position [465, 0]
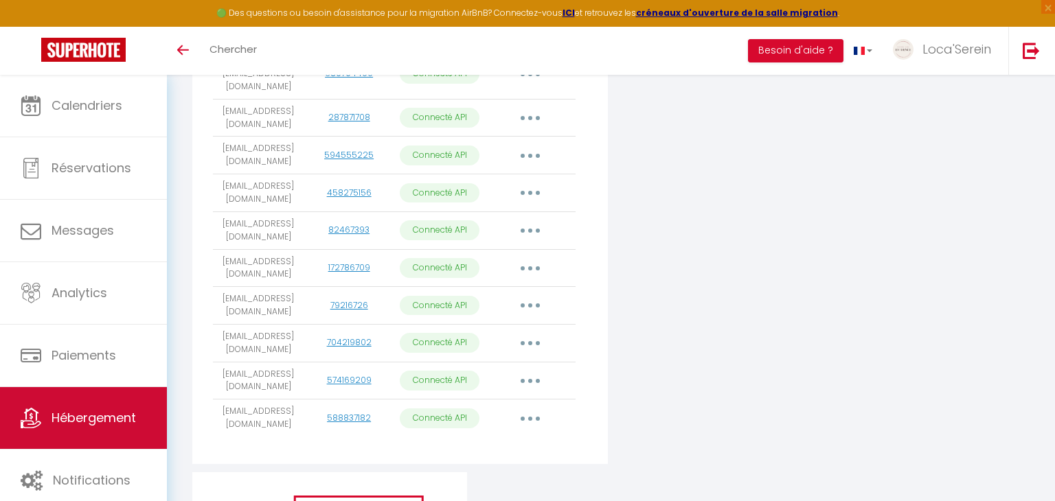
click at [100, 409] on span "Hébergement" at bounding box center [93, 417] width 84 height 17
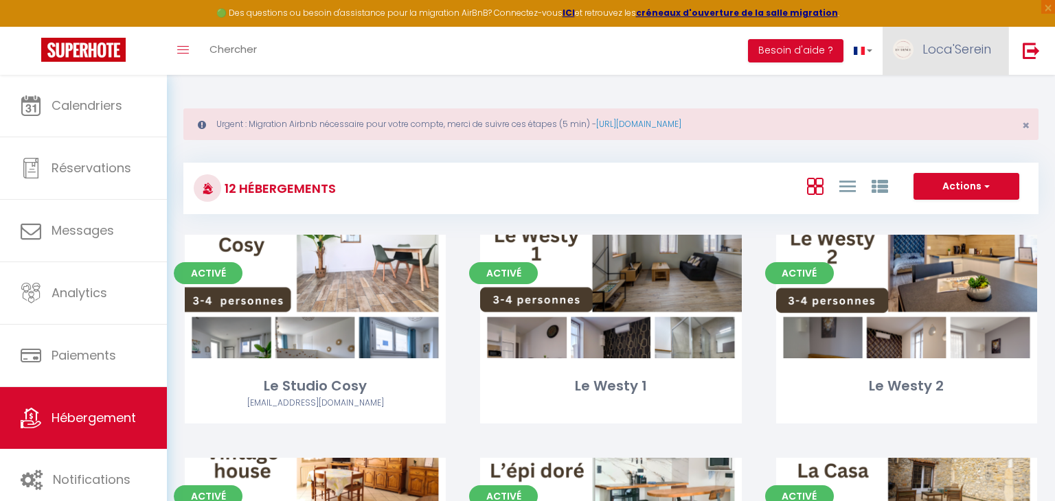
click at [958, 51] on span "Loca'Serein" at bounding box center [956, 49] width 69 height 17
click at [940, 100] on link "Paramètres" at bounding box center [953, 95] width 102 height 23
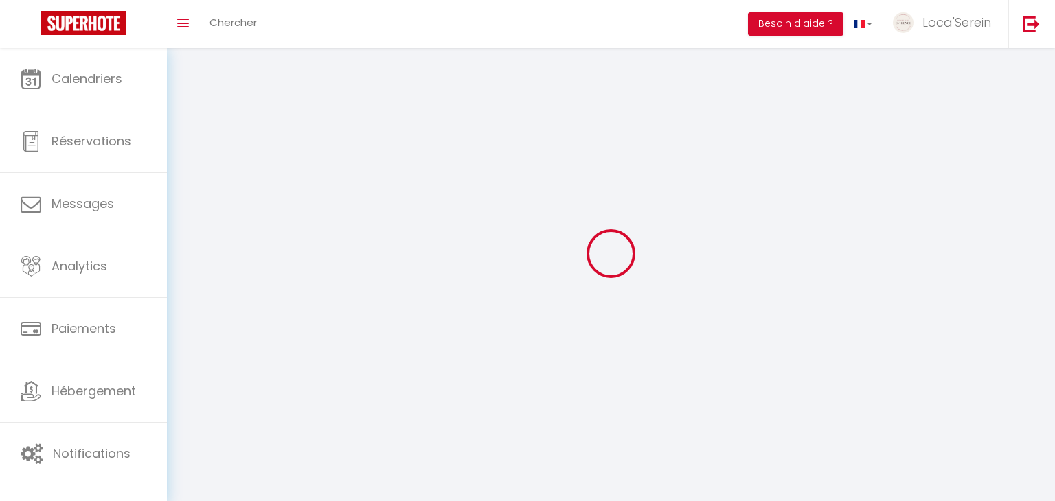
select select
type input "Loca'Serein"
type input "0623875431"
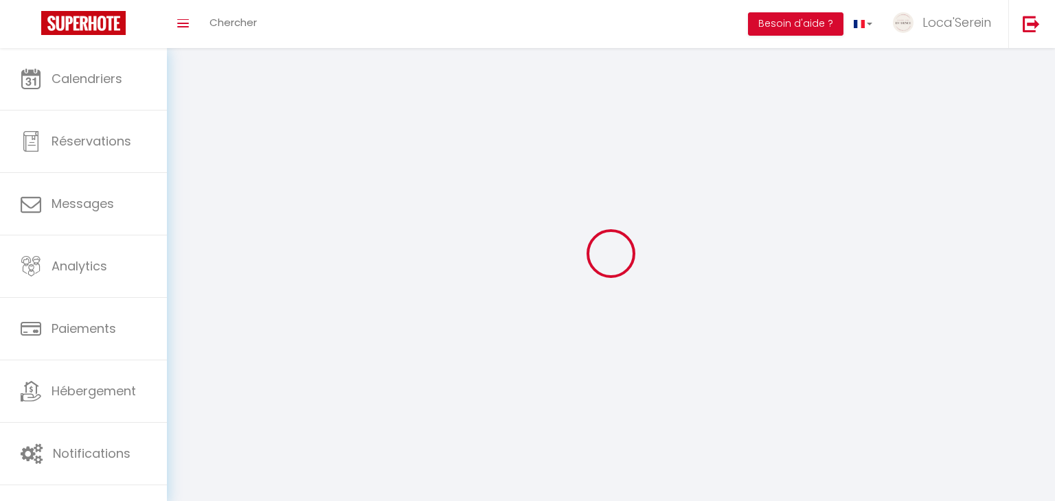
type input "[STREET_ADDRESS][PERSON_NAME][PERSON_NAME]"
type input "01160"
type input "priay"
type input "cYzkGqx6tucgHQLKgWjtXdbhp"
type input "ZjVucsUamiY1yQs1wSWVJMYx4"
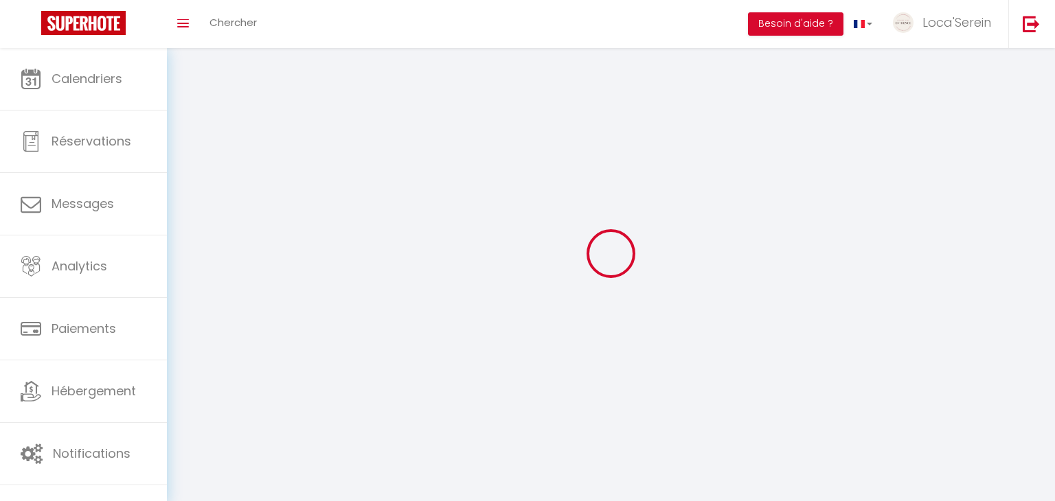
select select "28"
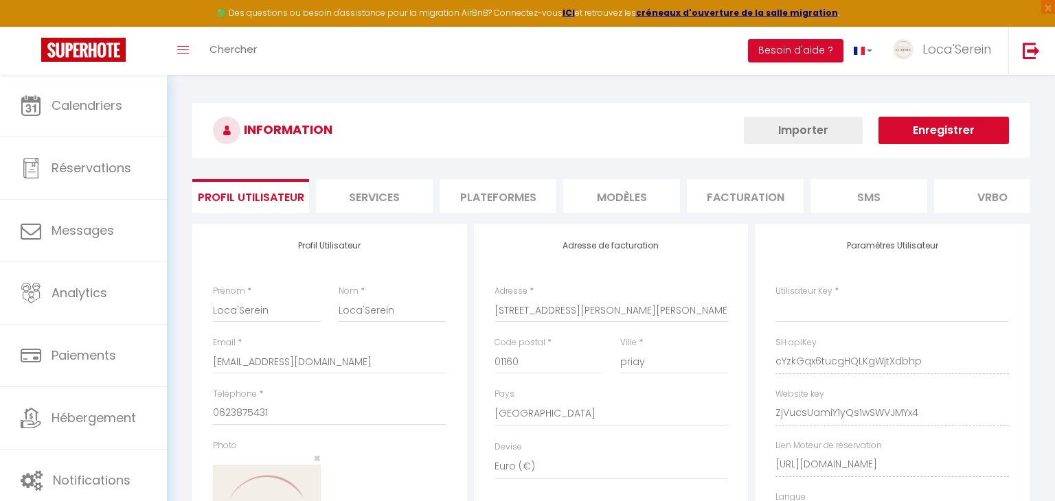
type input "cYzkGqx6tucgHQLKgWjtXdbhp"
type input "ZjVucsUamiY1yQs1wSWVJMYx4"
type input "[URL][DOMAIN_NAME]"
select select "fr"
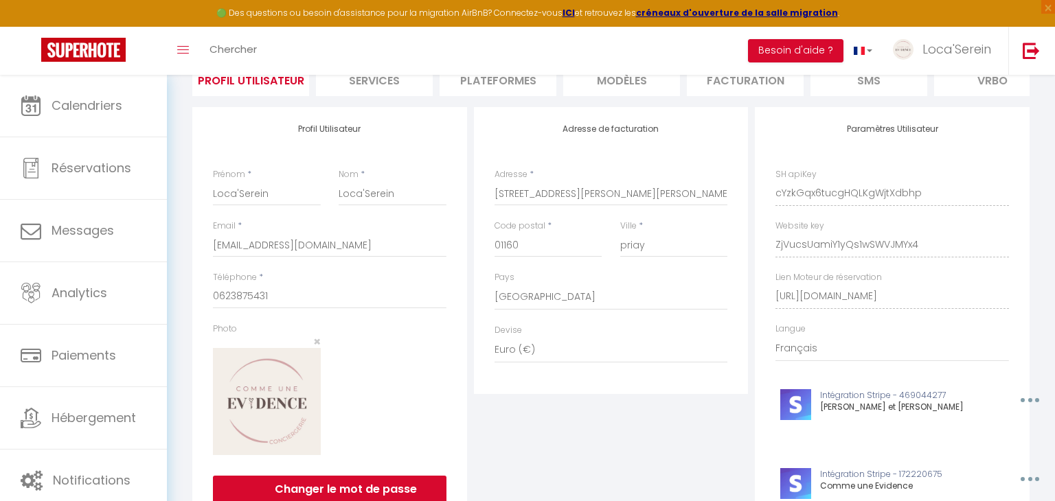
scroll to position [111, 0]
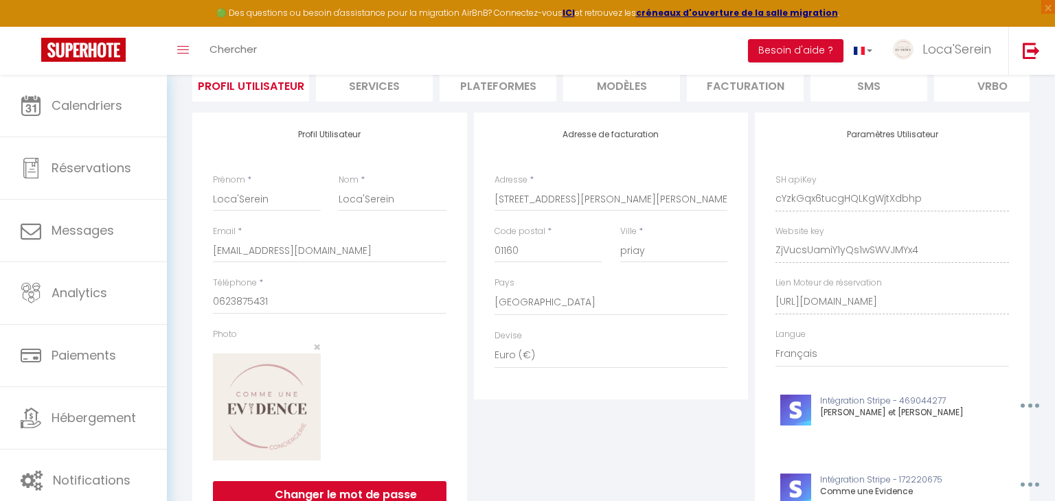
click at [505, 86] on li "Plateformes" at bounding box center [497, 85] width 117 height 34
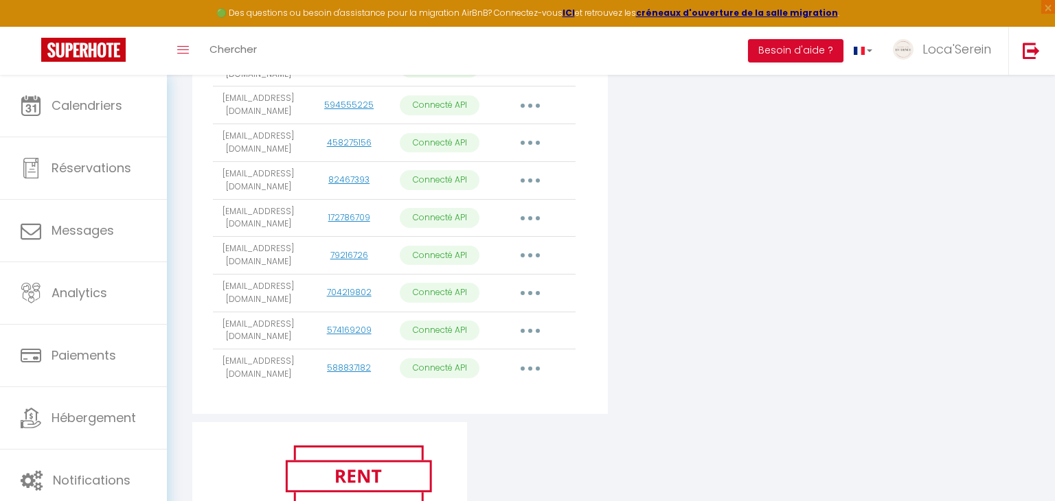
scroll to position [520, 0]
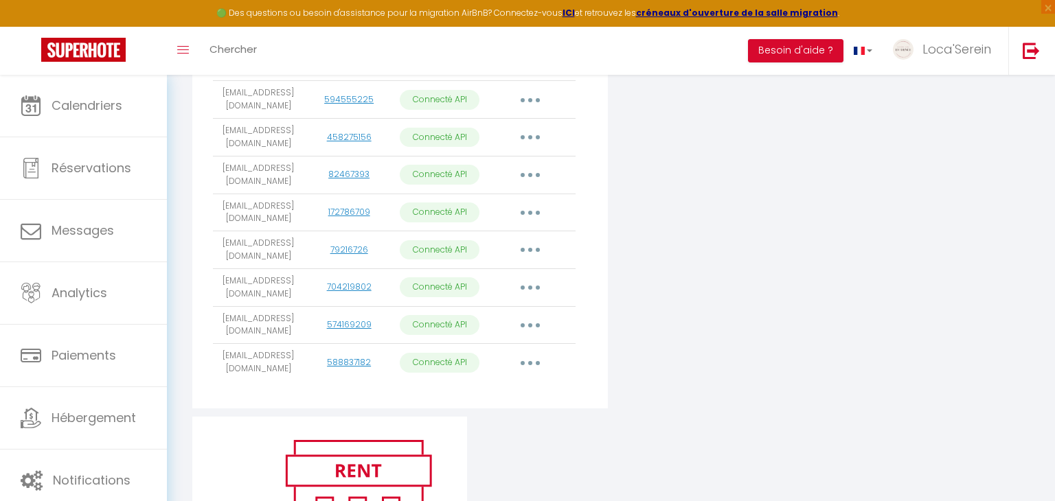
click at [536, 352] on button "button" at bounding box center [530, 363] width 38 height 22
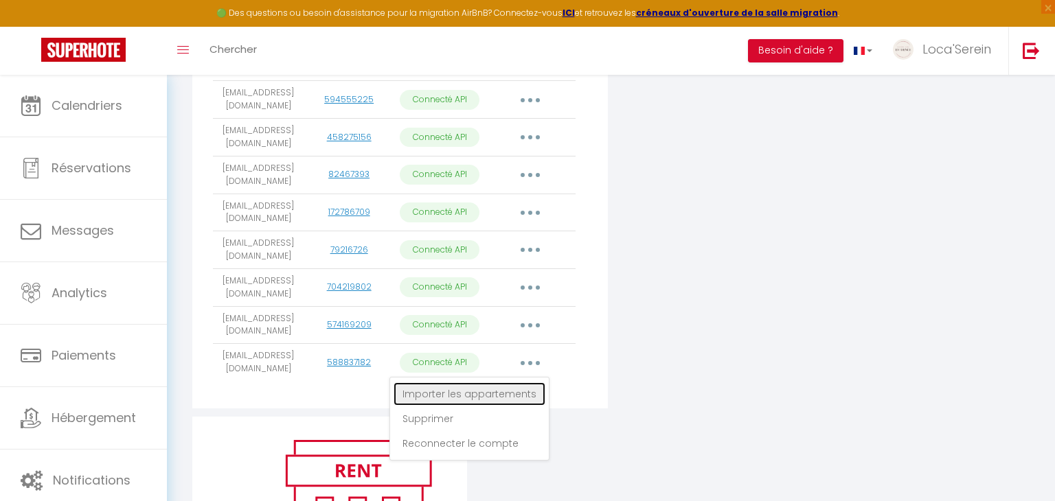
click at [481, 382] on link "Importer les appartements" at bounding box center [469, 393] width 152 height 23
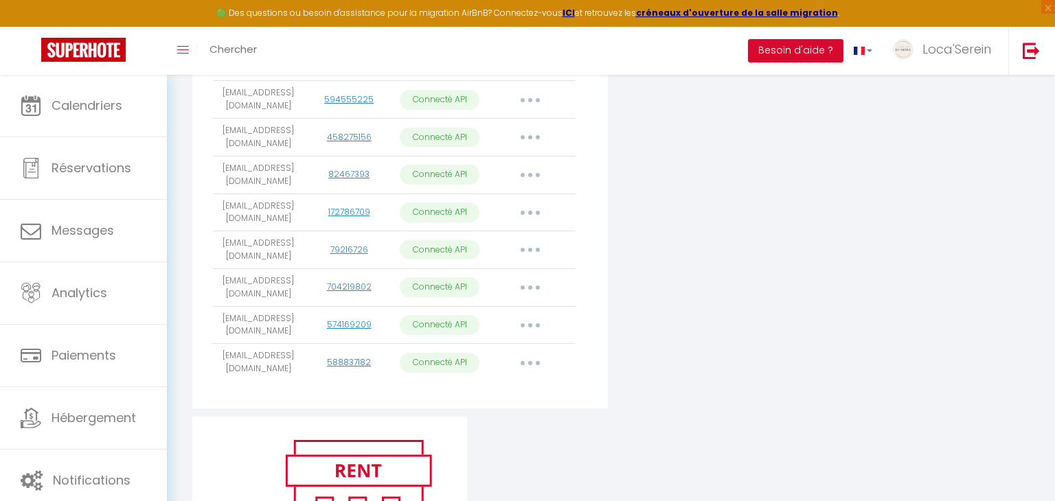
select select
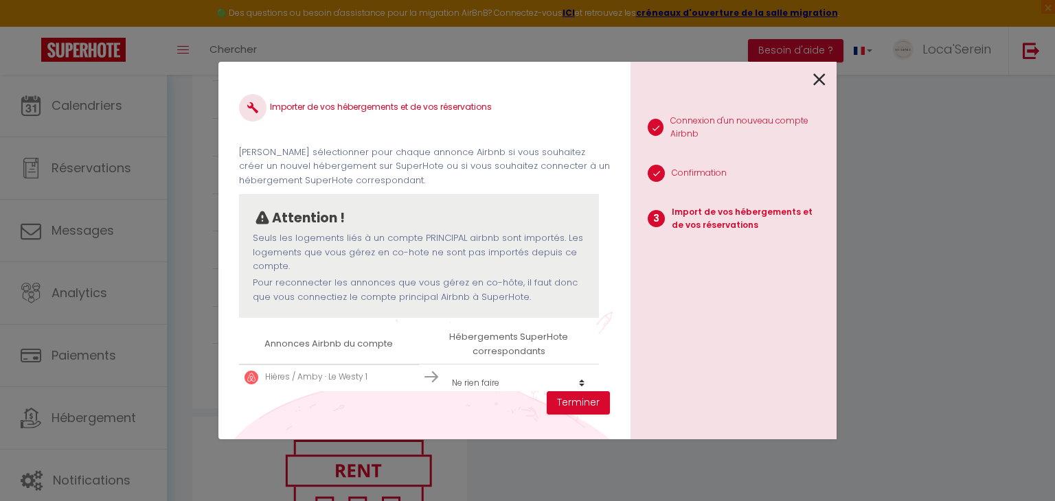
scroll to position [58, 0]
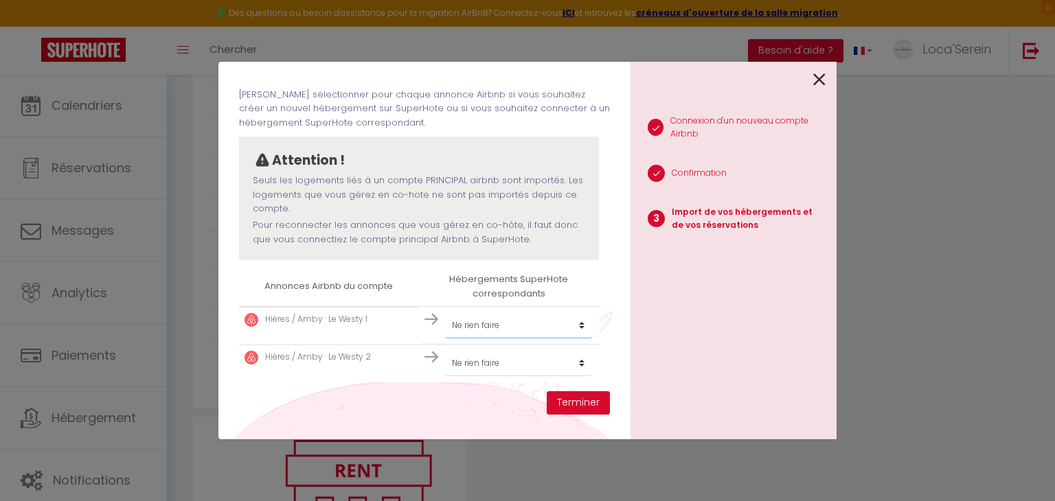
click at [581, 325] on select "Créer un nouvel hébergement Ne rien faire Le Studio Cosy Le Westy 1 Le Westy 2 …" at bounding box center [518, 325] width 147 height 26
click at [380, 260] on div "Attention ! Seuls les logements liés à un compte PRINCIPAL airbnb sont importés…" at bounding box center [419, 199] width 360 height 124
click at [823, 80] on icon at bounding box center [819, 79] width 12 height 21
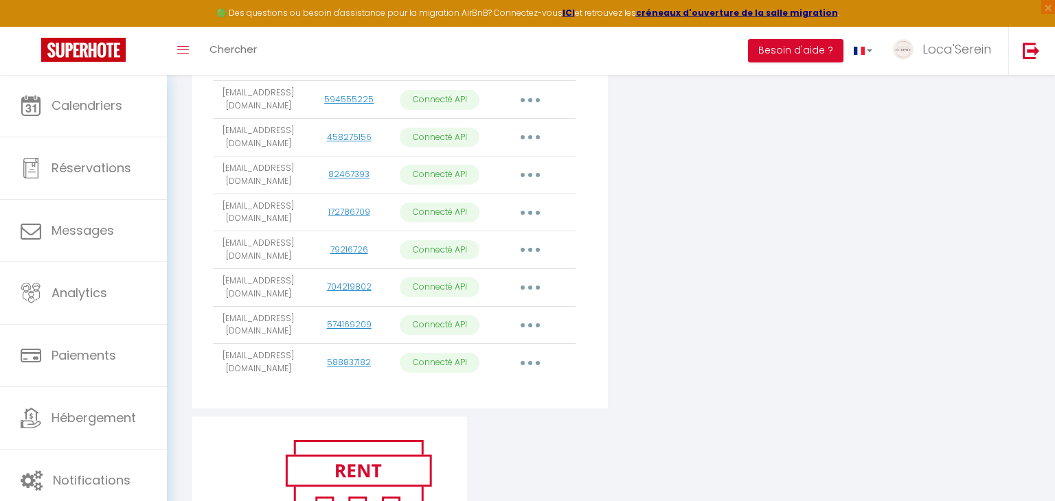
click at [518, 352] on button "button" at bounding box center [530, 363] width 38 height 22
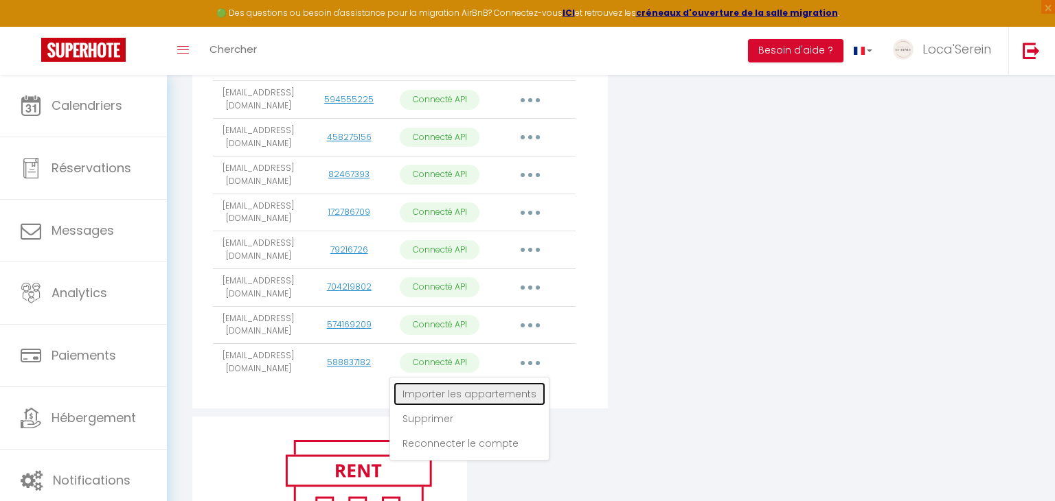
click at [475, 382] on link "Importer les appartements" at bounding box center [469, 393] width 152 height 23
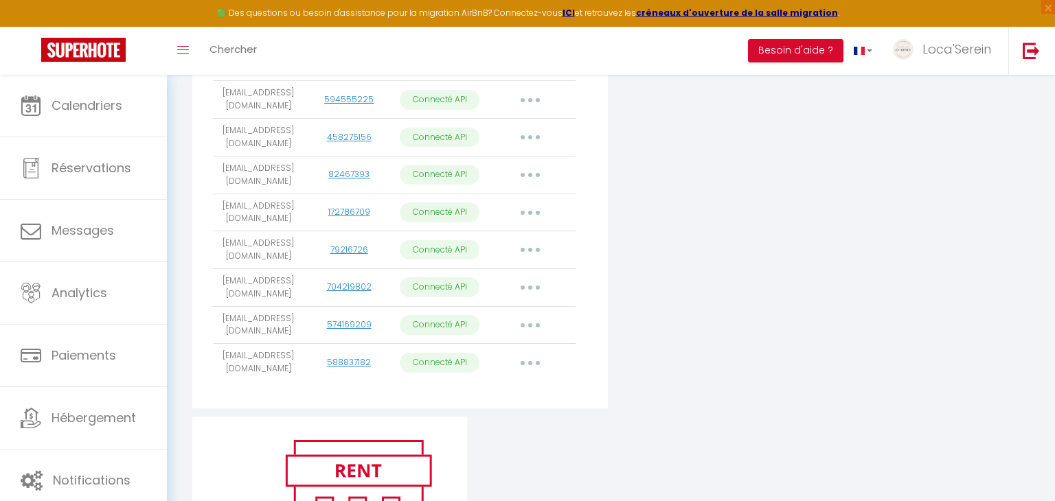
select select
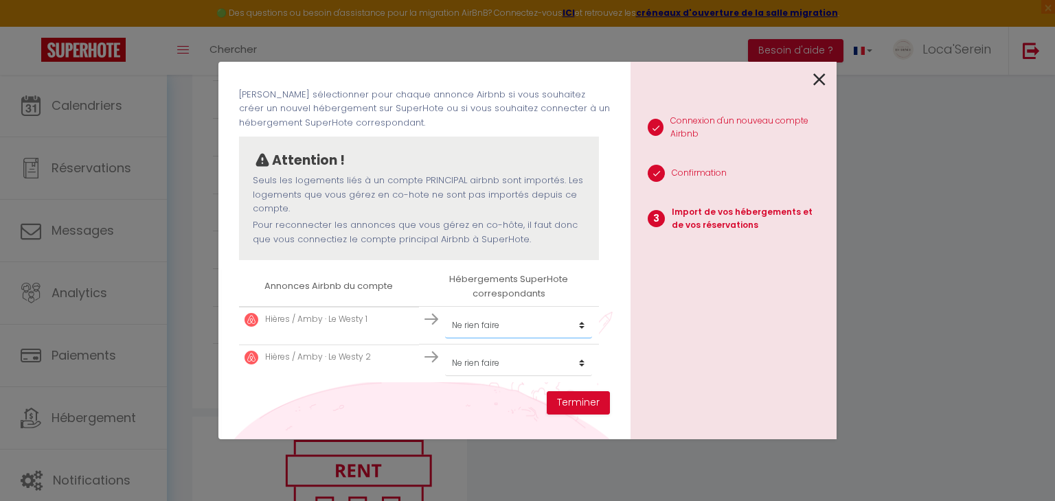
click at [551, 326] on select "Créer un nouvel hébergement Ne rien faire Le Studio Cosy Le Westy 1 Le Westy 2 …" at bounding box center [518, 325] width 147 height 26
click at [578, 322] on select "Créer un nouvel hébergement Ne rien faire Le Studio Cosy Le Westy 1 Le Westy 2 …" at bounding box center [518, 325] width 147 height 26
click at [811, 77] on div at bounding box center [727, 78] width 195 height 32
click at [818, 76] on icon at bounding box center [819, 79] width 12 height 21
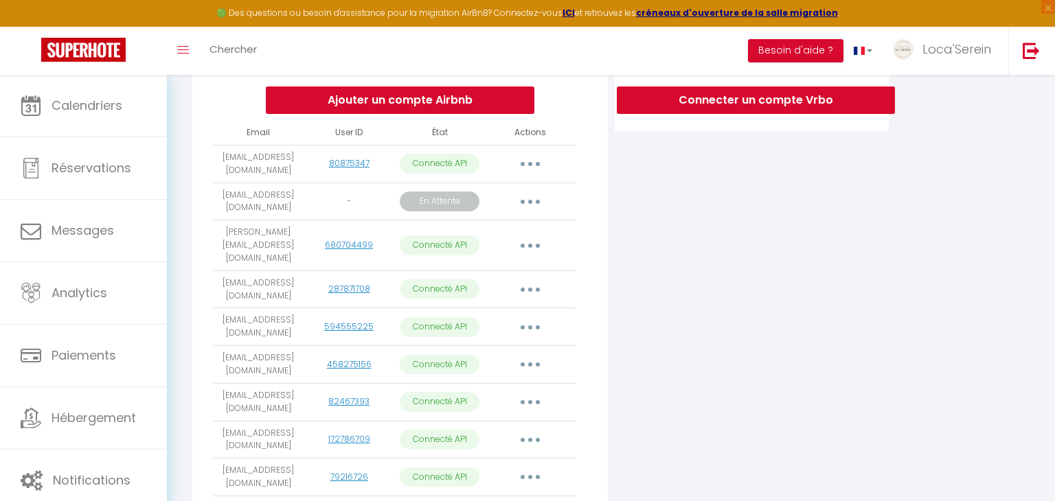
scroll to position [299, 0]
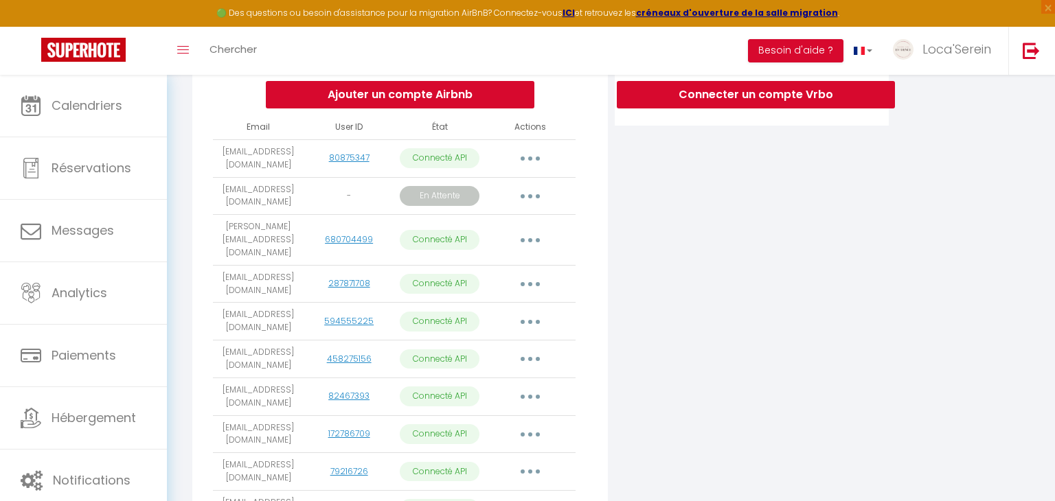
click at [534, 193] on button "button" at bounding box center [530, 196] width 38 height 22
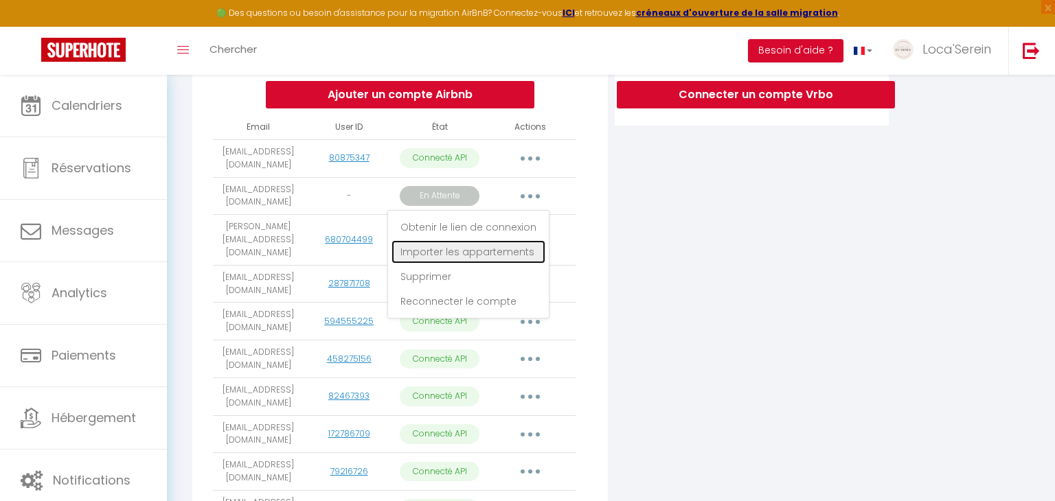
click at [466, 248] on link "Importer les appartements" at bounding box center [468, 251] width 154 height 23
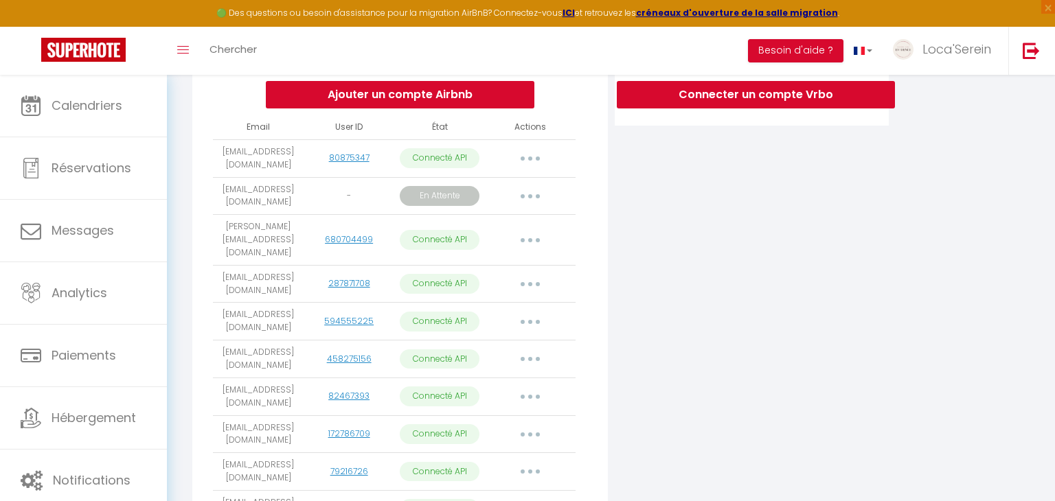
scroll to position [0, 0]
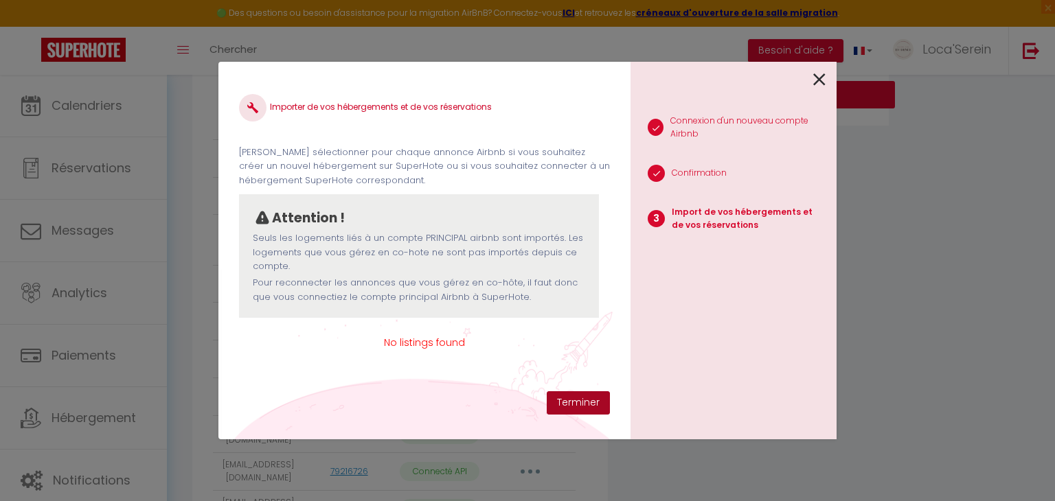
click at [580, 400] on button "Terminer" at bounding box center [578, 402] width 63 height 23
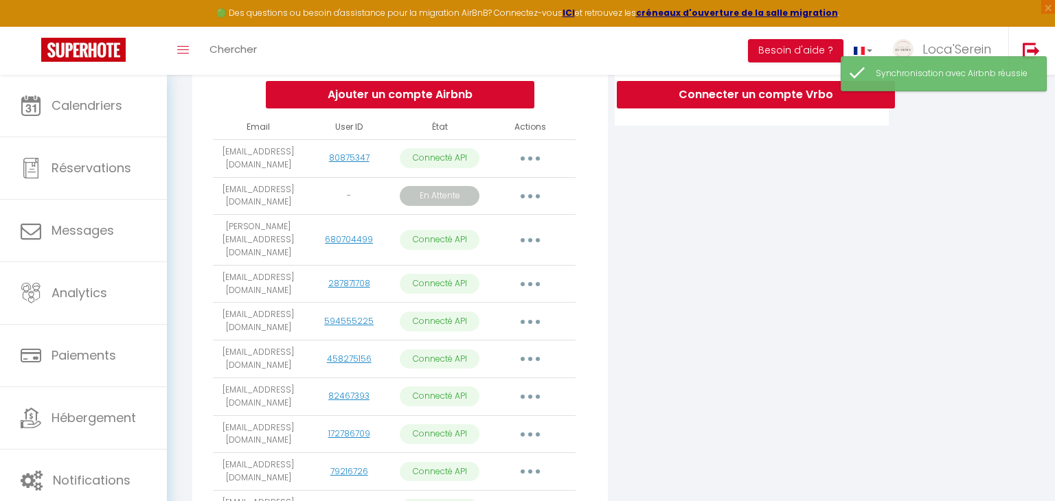
click at [536, 189] on button "button" at bounding box center [530, 196] width 38 height 22
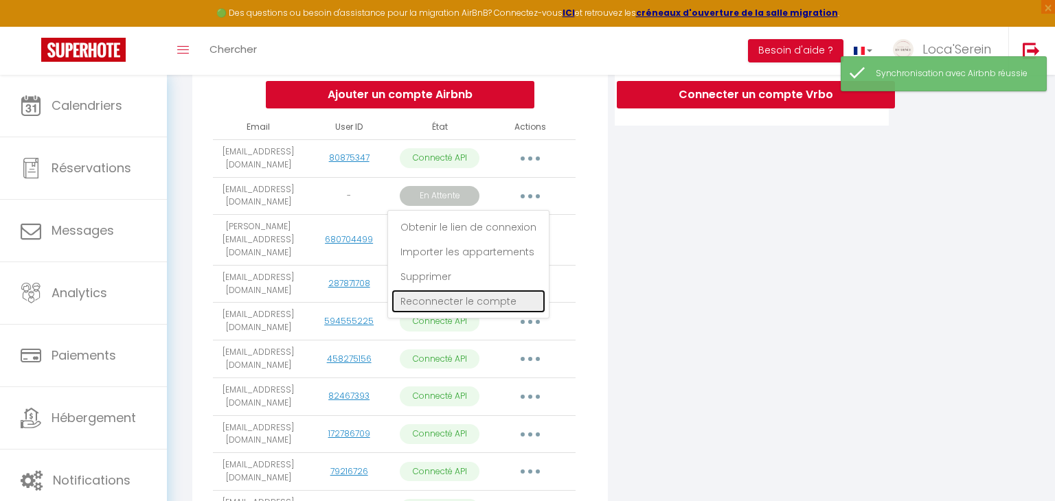
click at [482, 301] on link "Reconnecter le compte" at bounding box center [468, 301] width 154 height 23
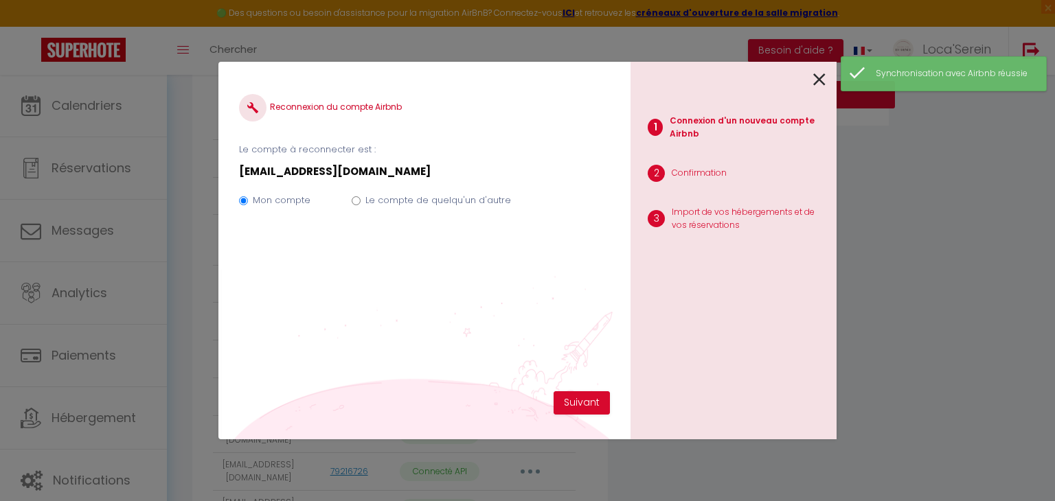
click at [394, 197] on label "Le compte de quelqu'un d'autre" at bounding box center [438, 201] width 146 height 14
click at [360, 197] on input "Le compte de quelqu'un d'autre" at bounding box center [356, 200] width 9 height 9
radio input "true"
radio input "false"
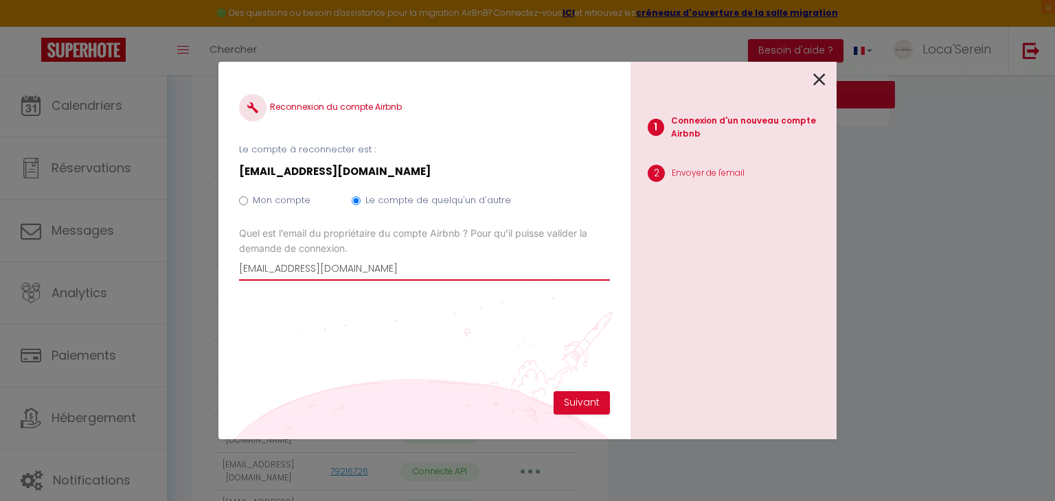
click at [374, 271] on input "[EMAIL_ADDRESS][DOMAIN_NAME]" at bounding box center [424, 268] width 371 height 25
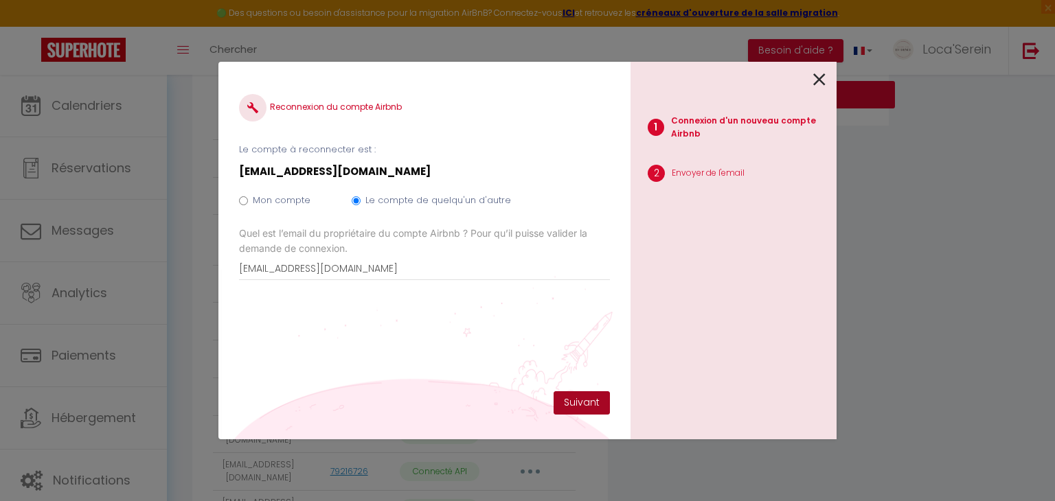
click at [592, 403] on button "Suivant" at bounding box center [581, 402] width 56 height 23
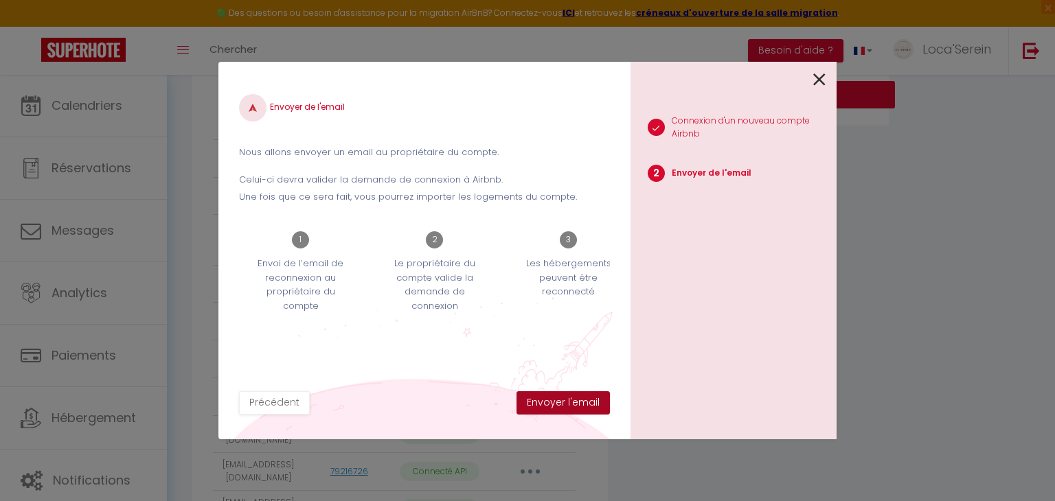
click at [592, 403] on button "Envoyer l'email" at bounding box center [562, 402] width 93 height 23
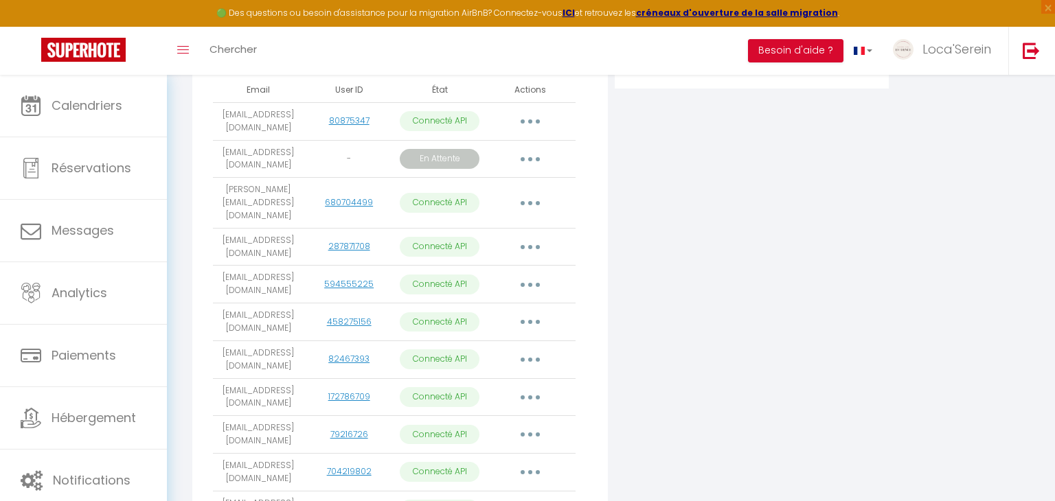
scroll to position [361, 0]
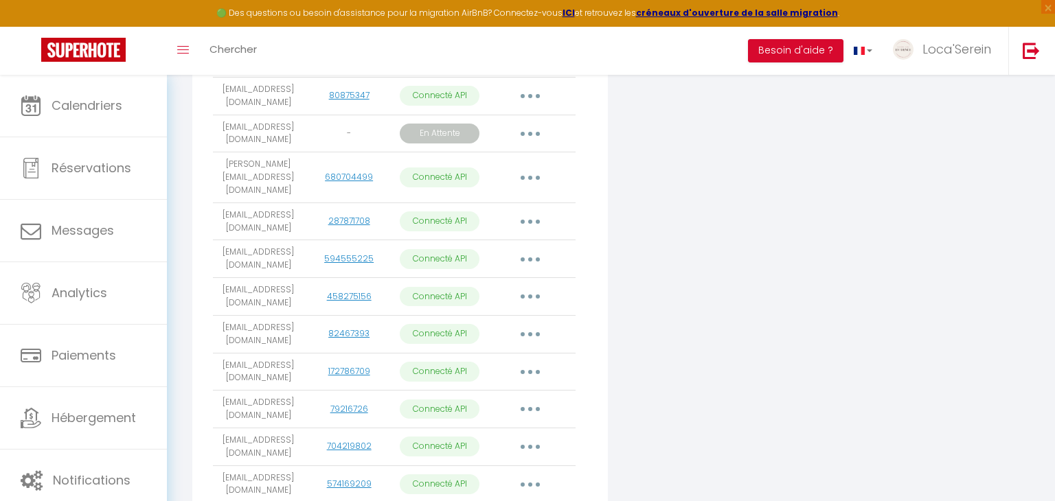
click at [522, 130] on button "button" at bounding box center [530, 134] width 38 height 22
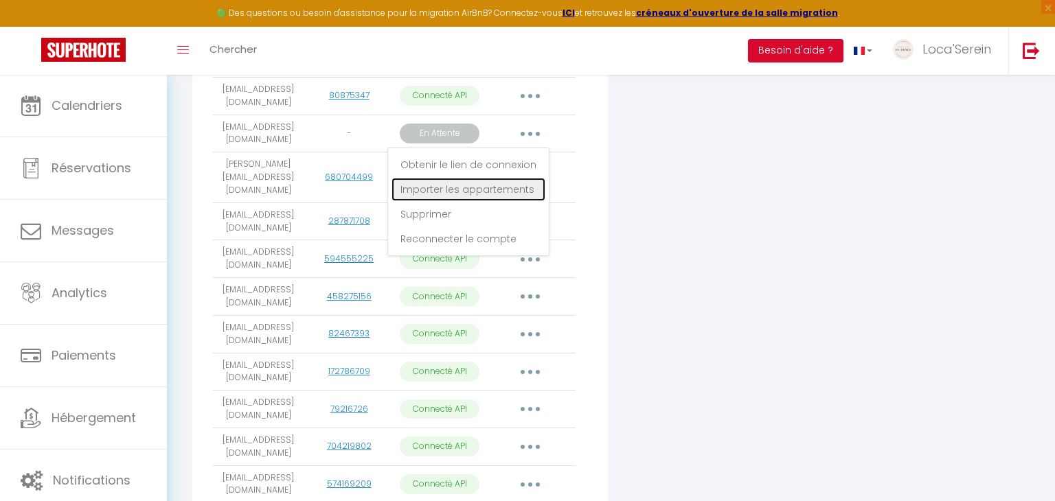
click at [462, 184] on link "Importer les appartements" at bounding box center [468, 189] width 154 height 23
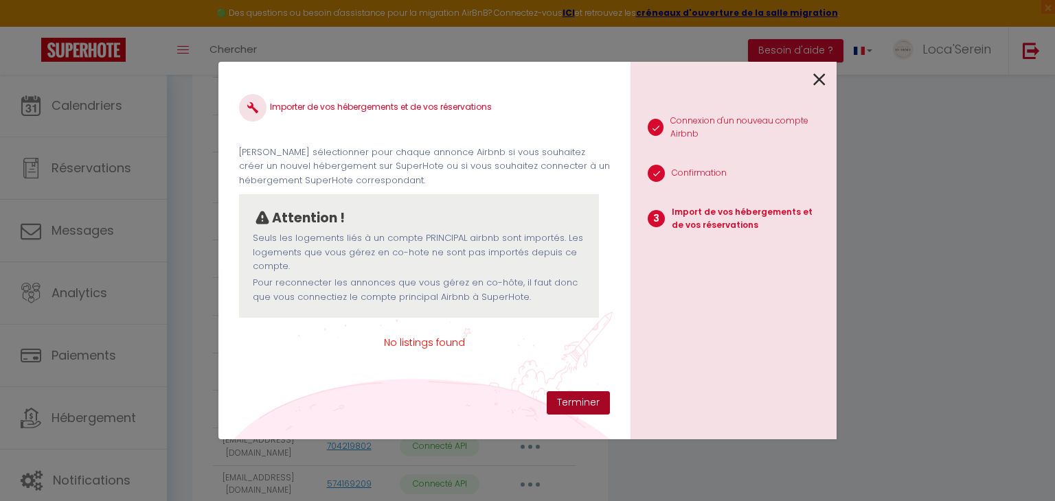
click at [573, 407] on button "Terminer" at bounding box center [578, 402] width 63 height 23
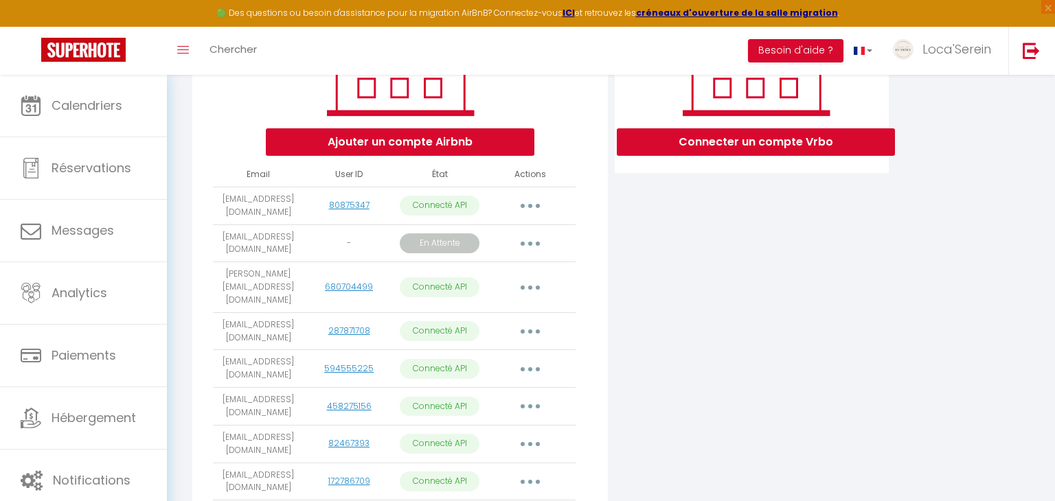
scroll to position [0, 0]
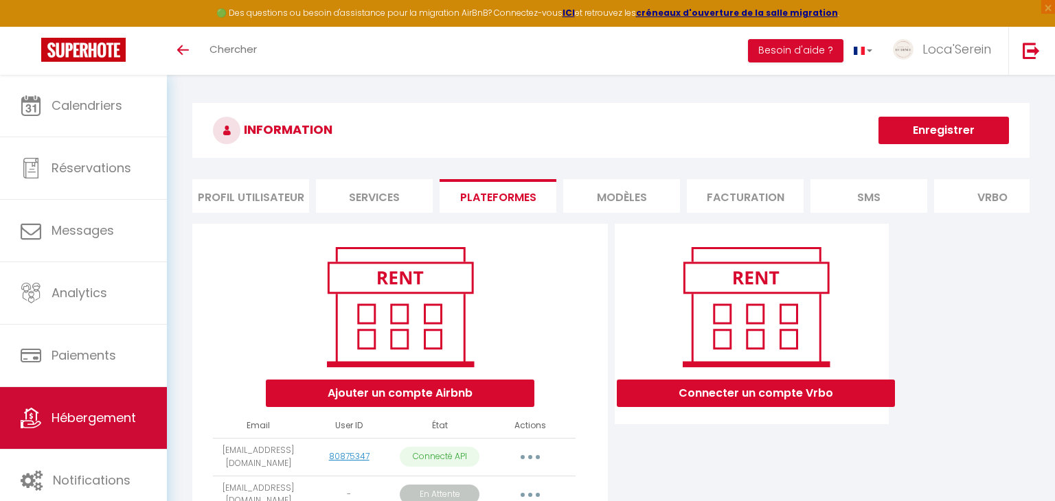
click at [85, 443] on link "Hébergement" at bounding box center [83, 418] width 167 height 62
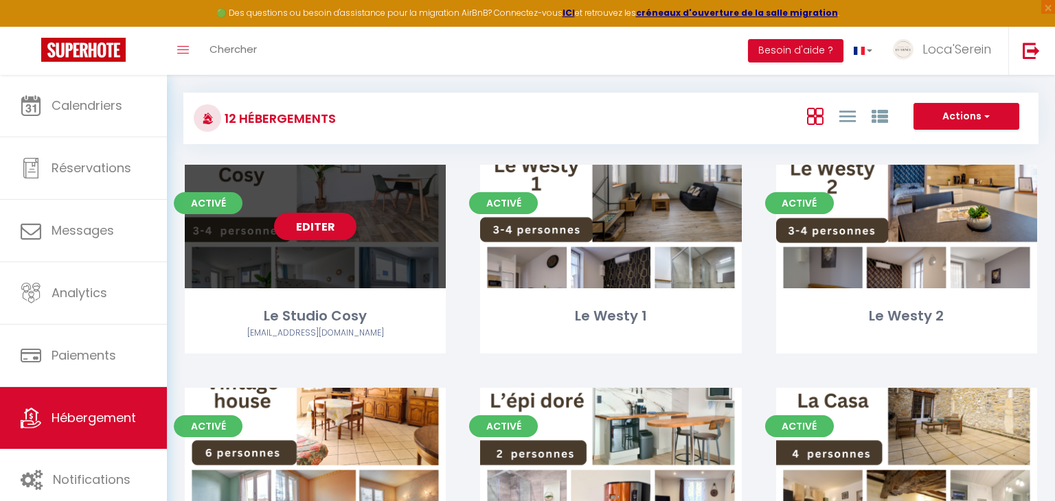
scroll to position [12, 0]
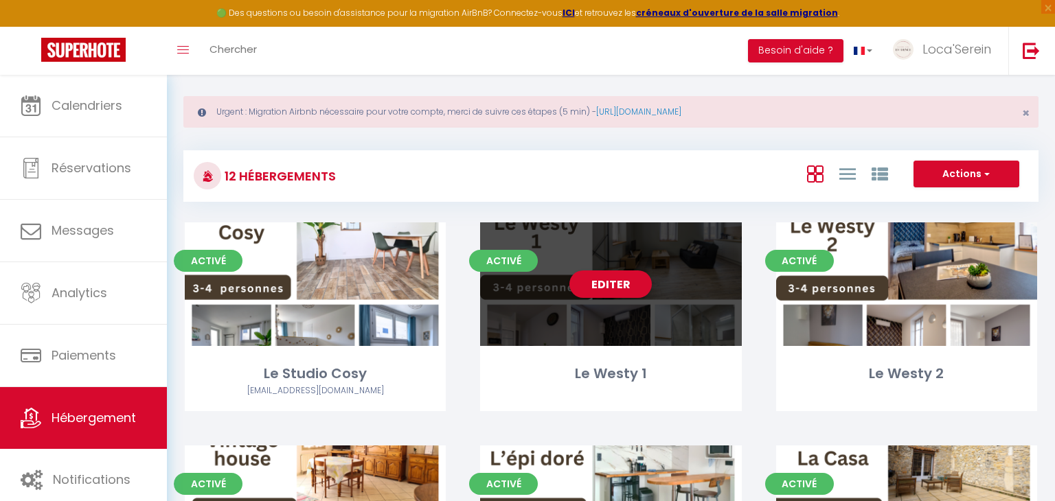
click at [656, 312] on div "Editer" at bounding box center [610, 284] width 261 height 124
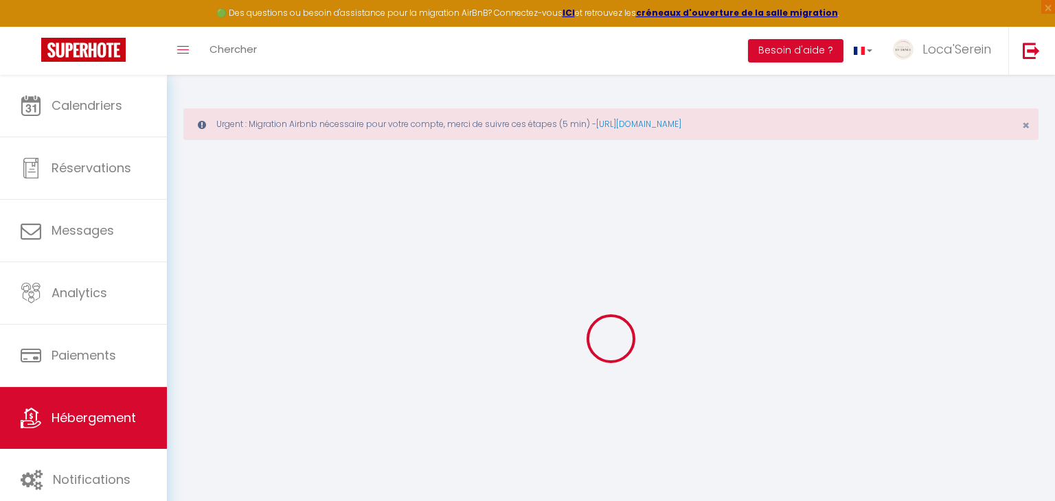
select select "+ 20 %"
select select "+ 32 %"
select select "+ 3 %"
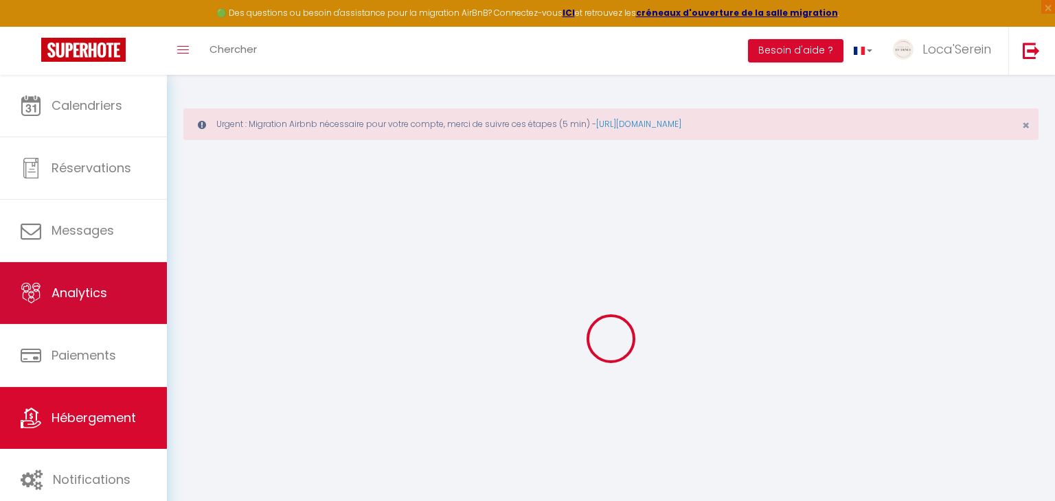
select select
checkbox input "false"
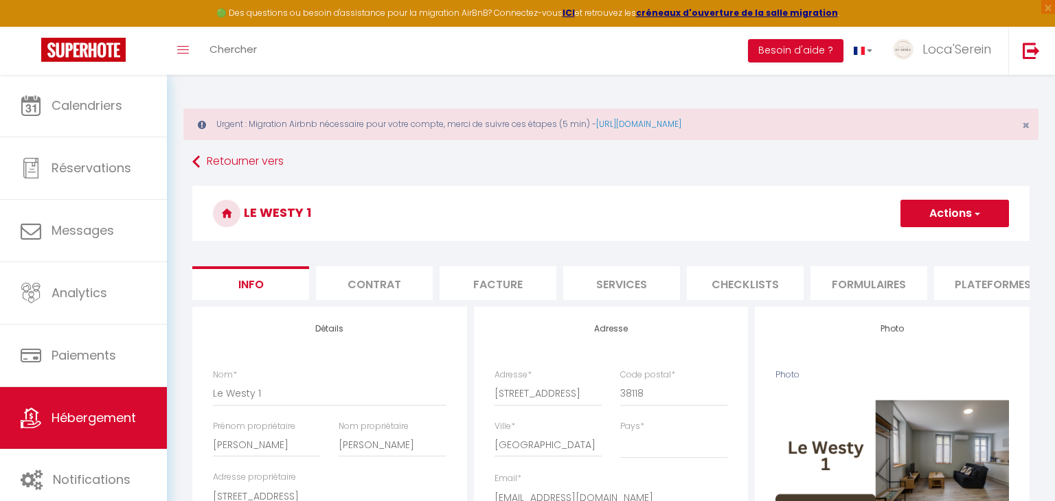
click at [945, 274] on li "Plateformes" at bounding box center [992, 283] width 117 height 34
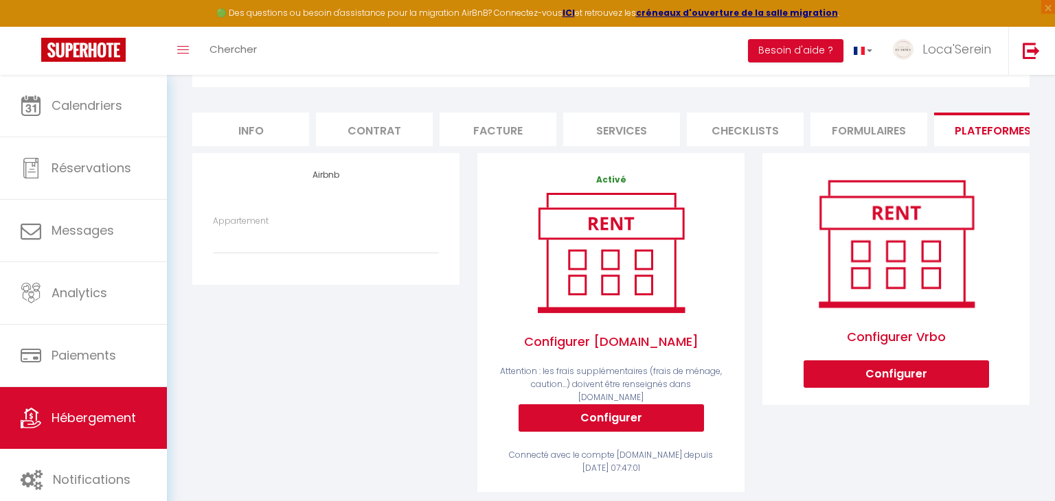
scroll to position [154, 0]
click at [292, 257] on div "Appartement Loca'Serein · La Pépite - laconciergerie.evidence@gmail.com Loyette…" at bounding box center [326, 241] width 244 height 53
click at [284, 231] on select "Loca'Serein · La Pépite - laconciergerie.evidence@gmail.com Loyettes · L'émerau…" at bounding box center [326, 240] width 226 height 26
click at [183, 400] on div "Airbnb Appartement Loca'Serein · La Pépite - laconciergerie.evidence@gmail.com …" at bounding box center [325, 331] width 285 height 357
click at [285, 347] on div "Airbnb Appartement Loca'Serein · La Pépite - laconciergerie.evidence@gmail.com …" at bounding box center [325, 331] width 285 height 357
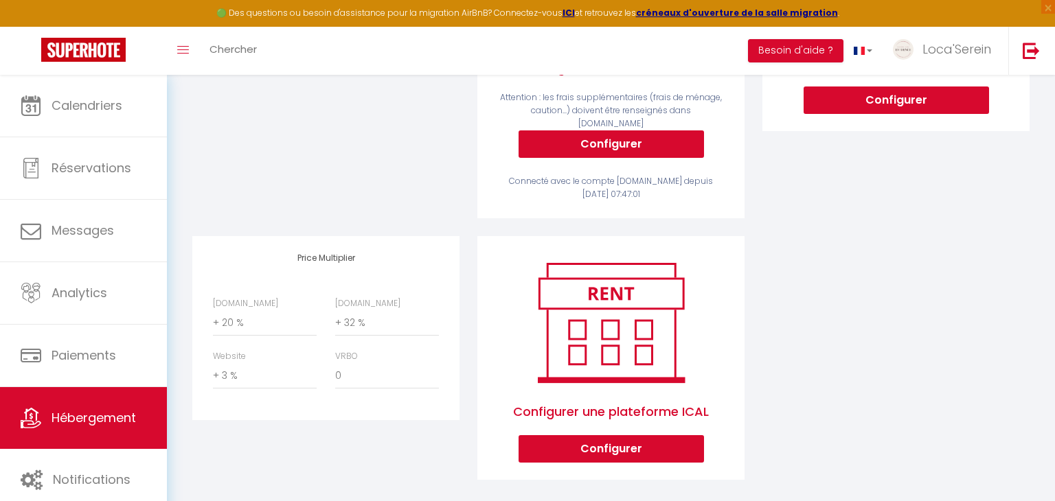
scroll to position [0, 0]
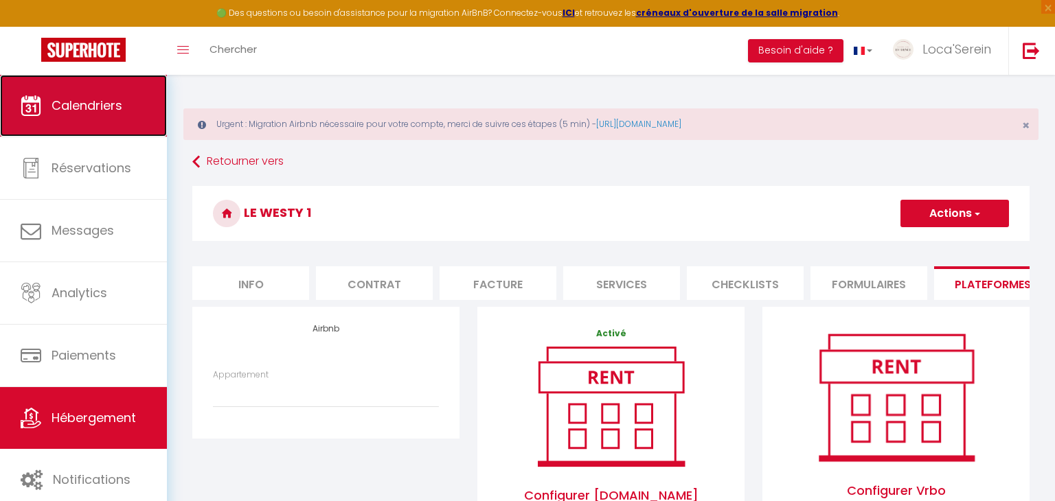
click at [89, 100] on span "Calendriers" at bounding box center [86, 105] width 71 height 17
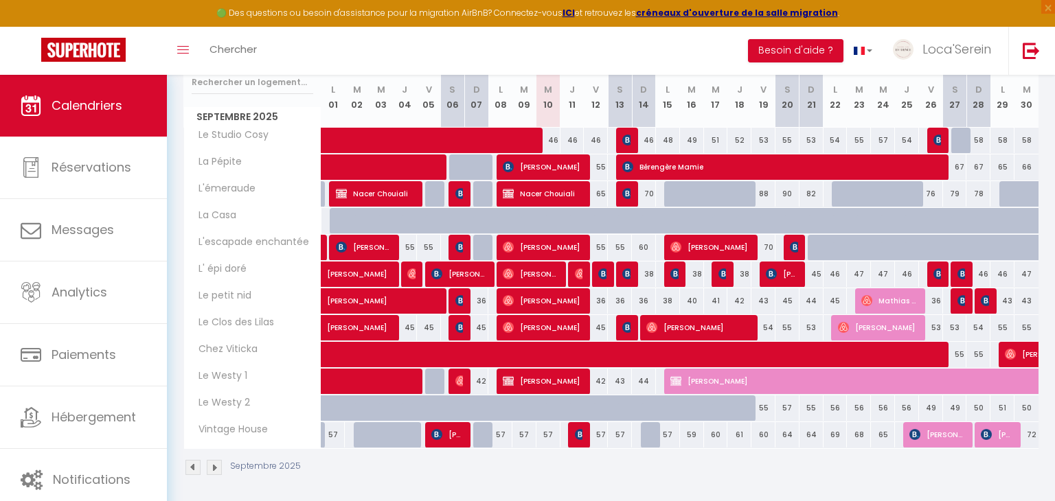
scroll to position [246, 0]
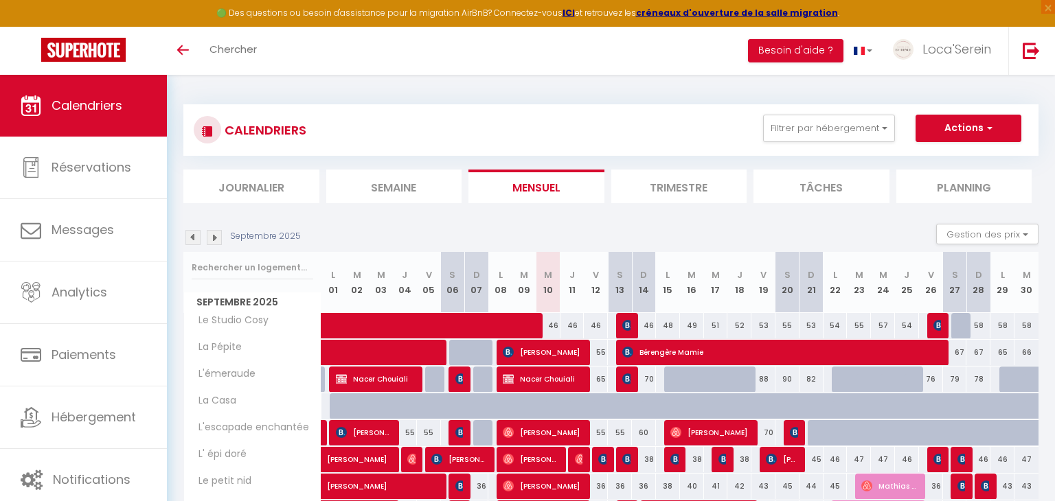
scroll to position [188, 0]
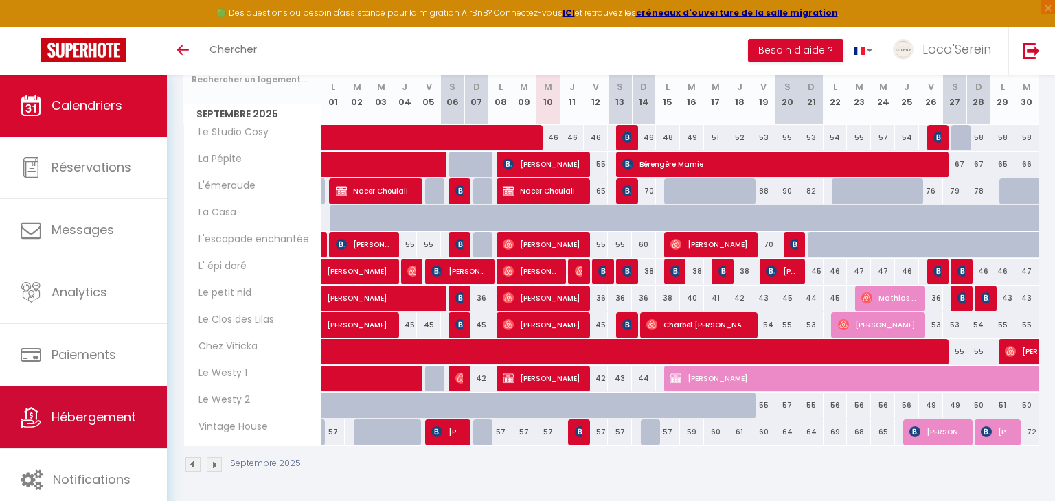
click at [62, 426] on link "Hébergement" at bounding box center [83, 418] width 167 height 62
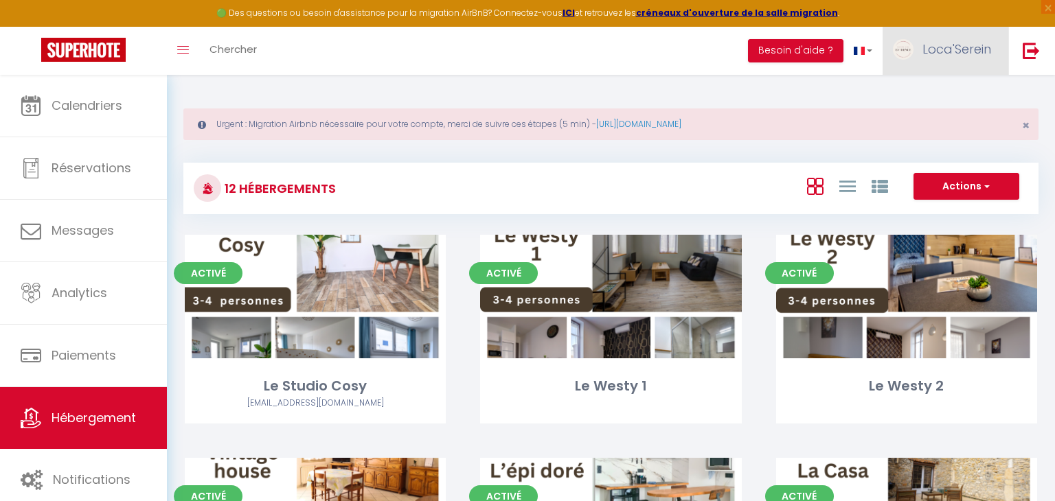
click at [913, 54] on link "Loca'Serein" at bounding box center [945, 51] width 126 height 48
click at [950, 98] on link "Paramètres" at bounding box center [953, 95] width 102 height 23
select select "fr"
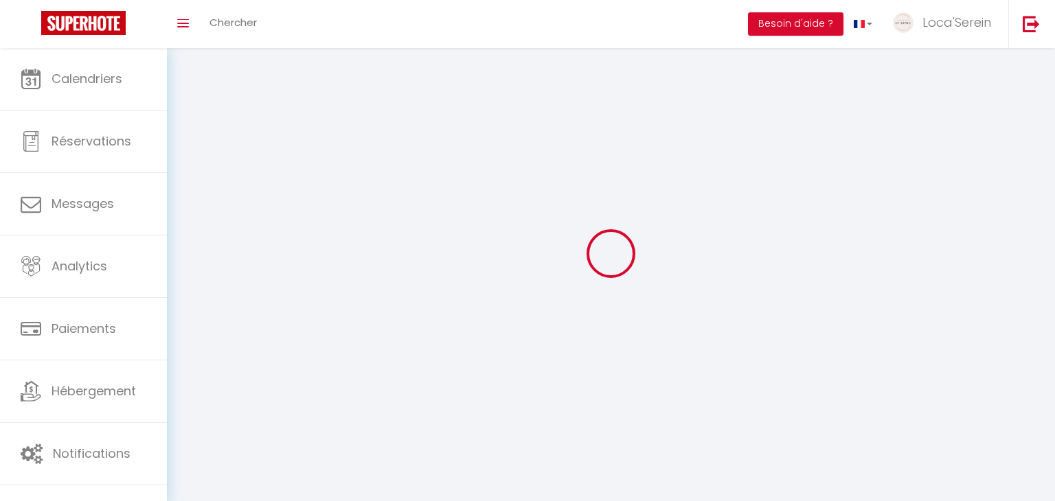
type input "Loca'Serein"
type input "0623875431"
type input "[STREET_ADDRESS][PERSON_NAME][PERSON_NAME]"
type input "01160"
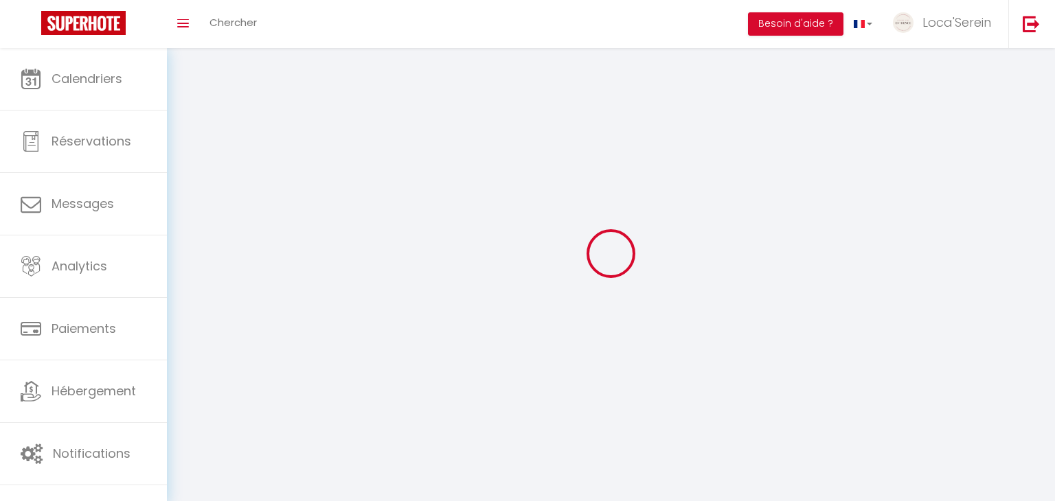
type input "priay"
type input "cYzkGqx6tucgHQLKgWjtXdbhp"
type input "ZjVucsUamiY1yQs1wSWVJMYx4"
type input "[URL][DOMAIN_NAME]"
select select "28"
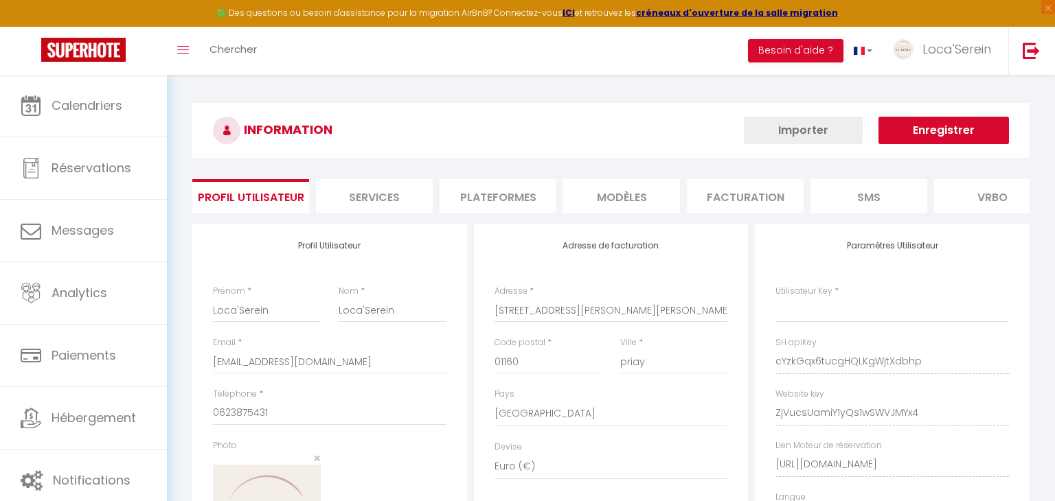
type input "cYzkGqx6tucgHQLKgWjtXdbhp"
type input "ZjVucsUamiY1yQs1wSWVJMYx4"
type input "[URL][DOMAIN_NAME]"
select select "fr"
click at [489, 195] on li "Plateformes" at bounding box center [497, 196] width 117 height 34
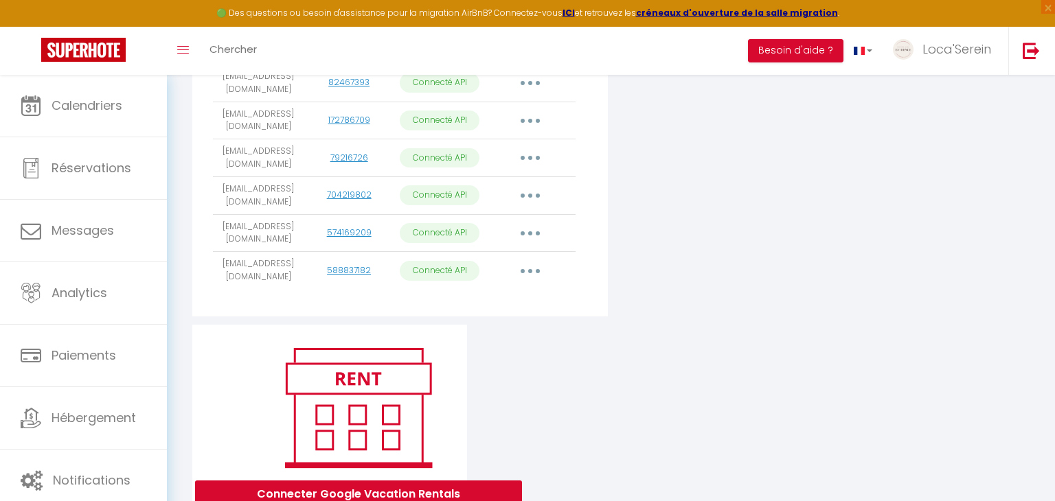
scroll to position [661, 0]
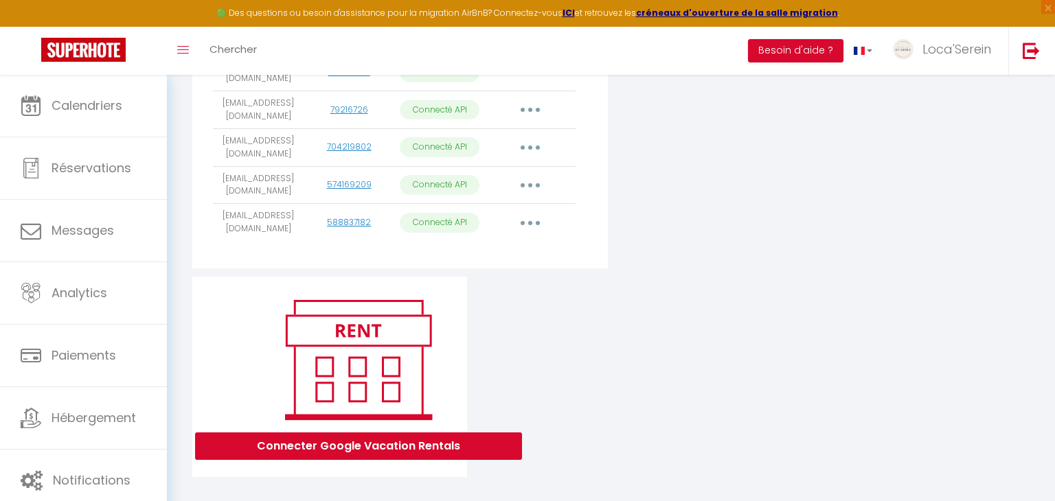
click at [523, 211] on button "button" at bounding box center [530, 222] width 38 height 22
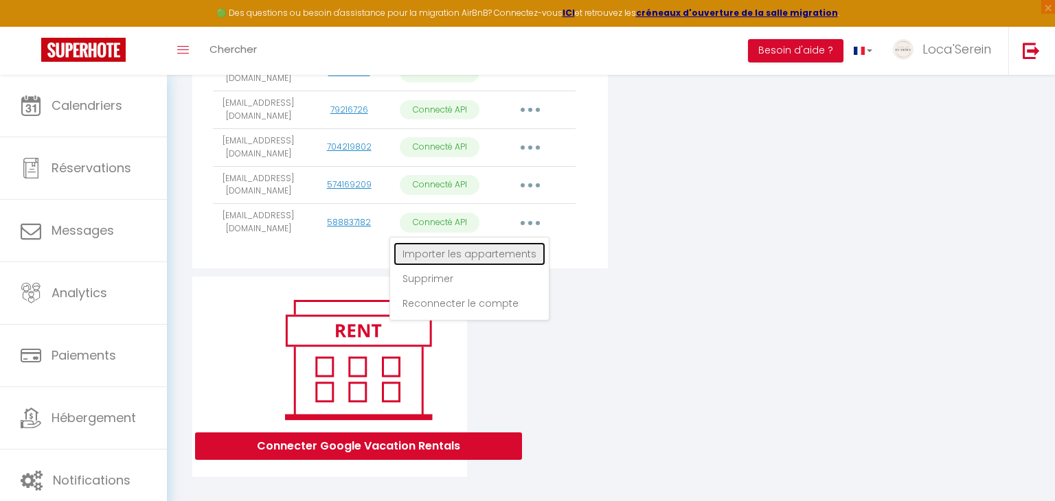
click at [507, 242] on link "Importer les appartements" at bounding box center [469, 253] width 152 height 23
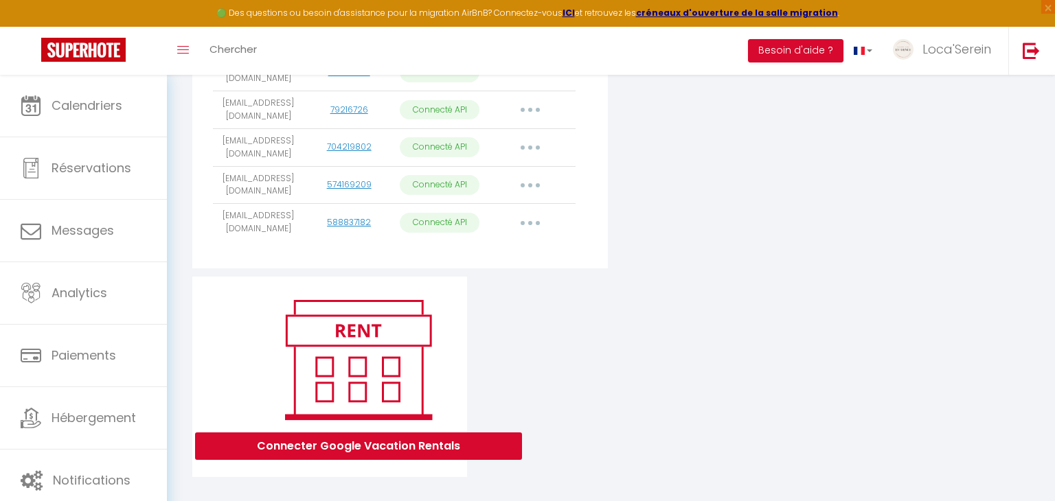
select select
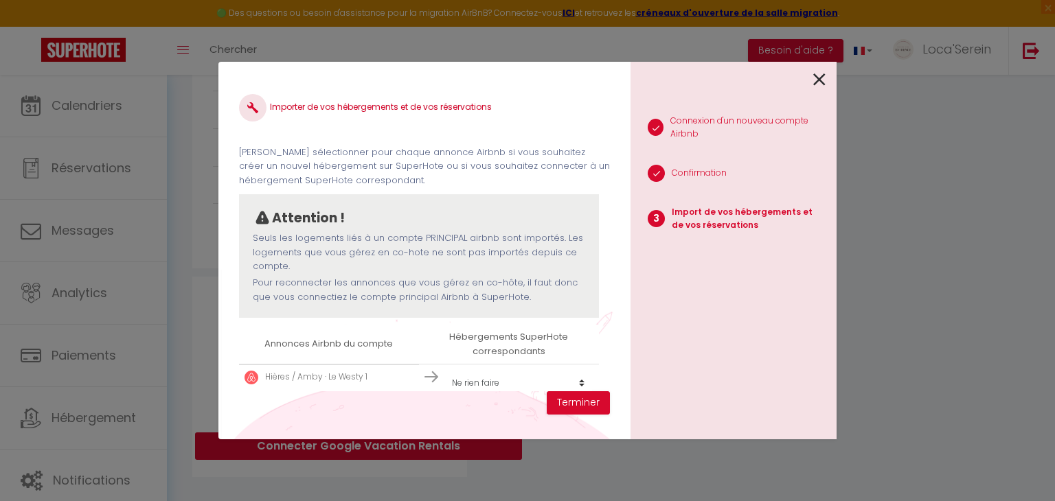
scroll to position [58, 0]
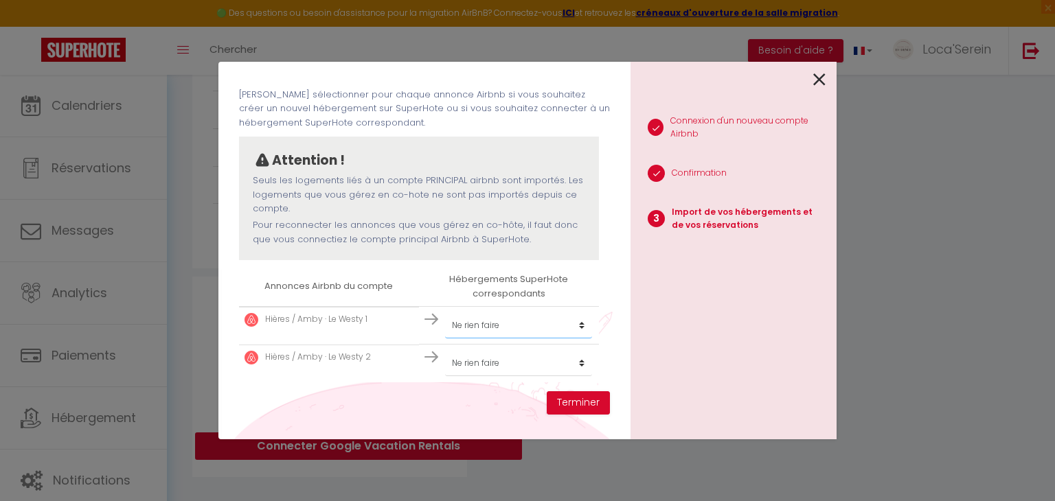
click at [579, 322] on select "Créer un nouvel hébergement Ne rien faire Le Studio Cosy Le Westy 1 Le Westy 2 …" at bounding box center [518, 325] width 147 height 26
click at [820, 82] on icon at bounding box center [819, 79] width 12 height 21
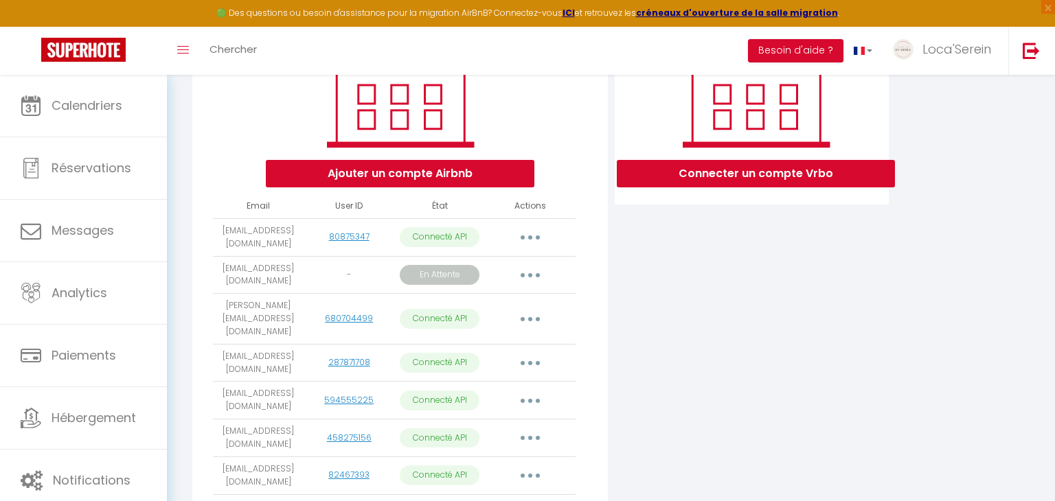
scroll to position [216, 0]
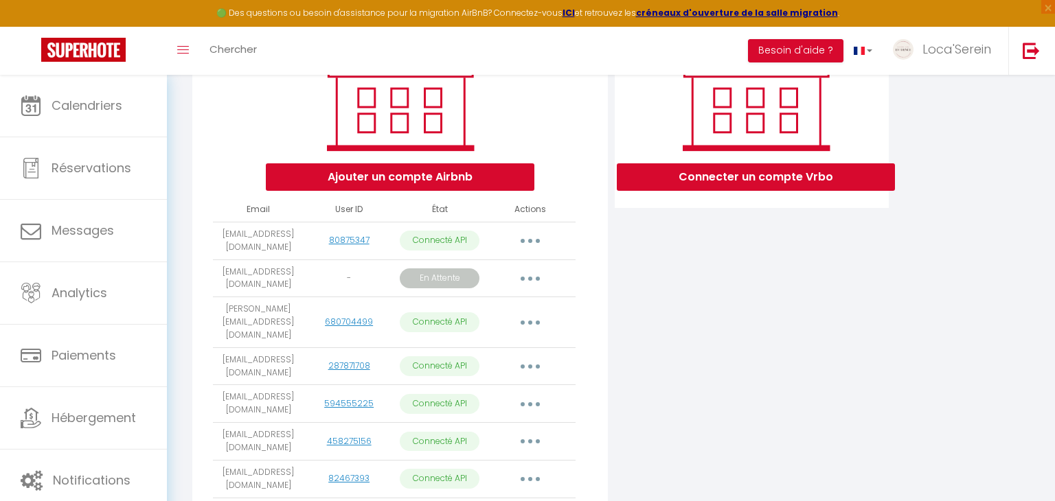
click at [533, 271] on button "button" at bounding box center [530, 279] width 38 height 22
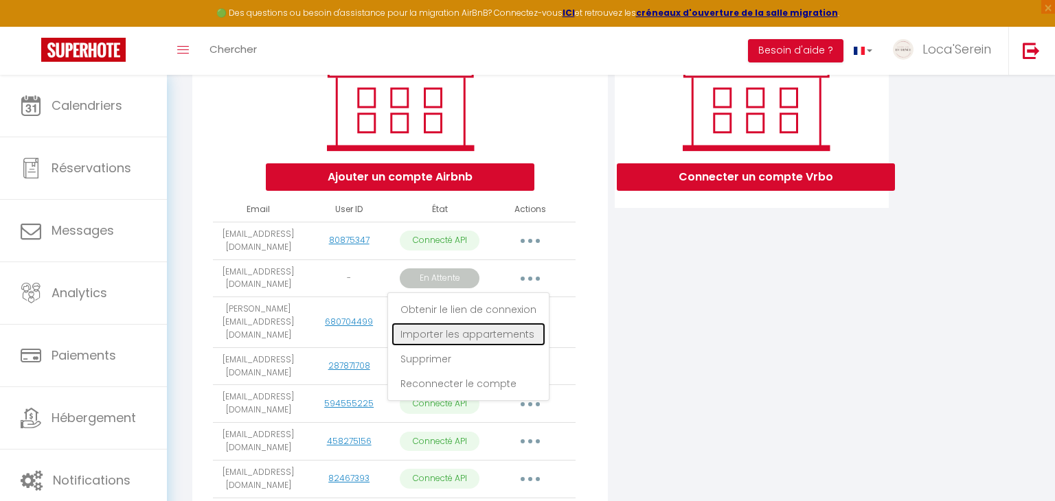
click at [475, 331] on link "Importer les appartements" at bounding box center [468, 334] width 154 height 23
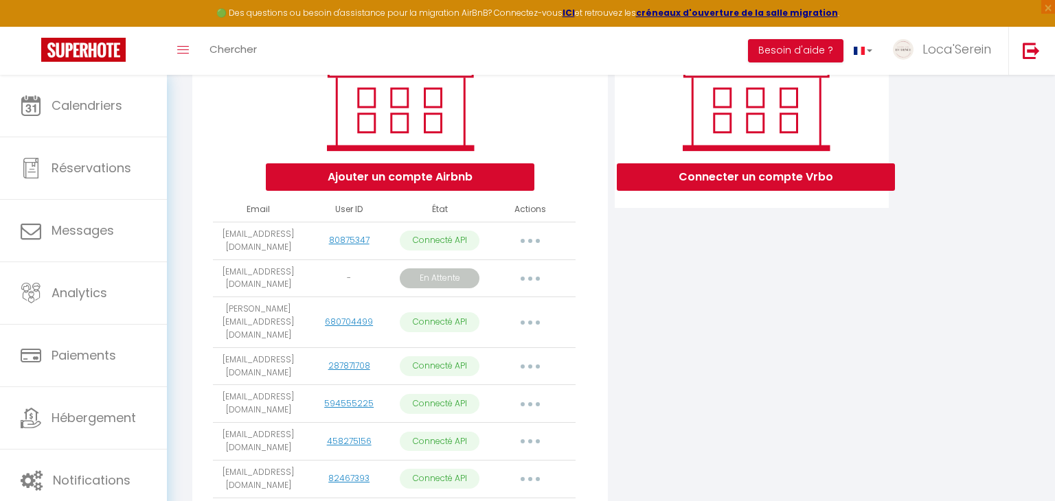
scroll to position [0, 0]
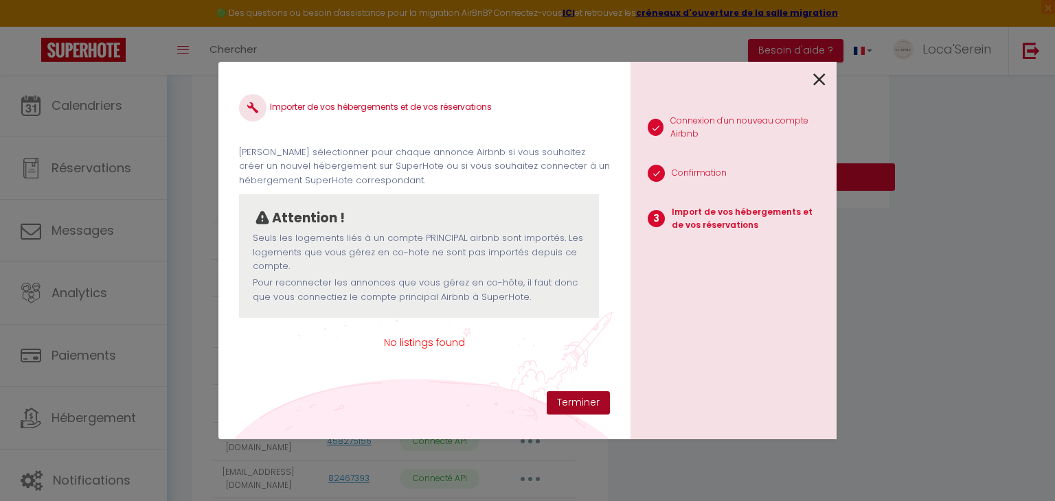
click at [594, 407] on button "Terminer" at bounding box center [578, 402] width 63 height 23
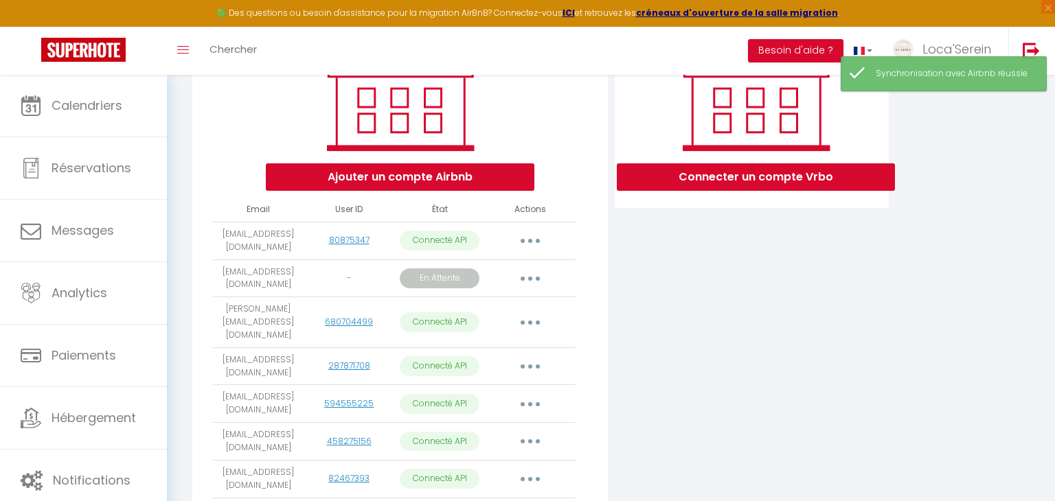
click at [521, 277] on button "button" at bounding box center [530, 279] width 38 height 22
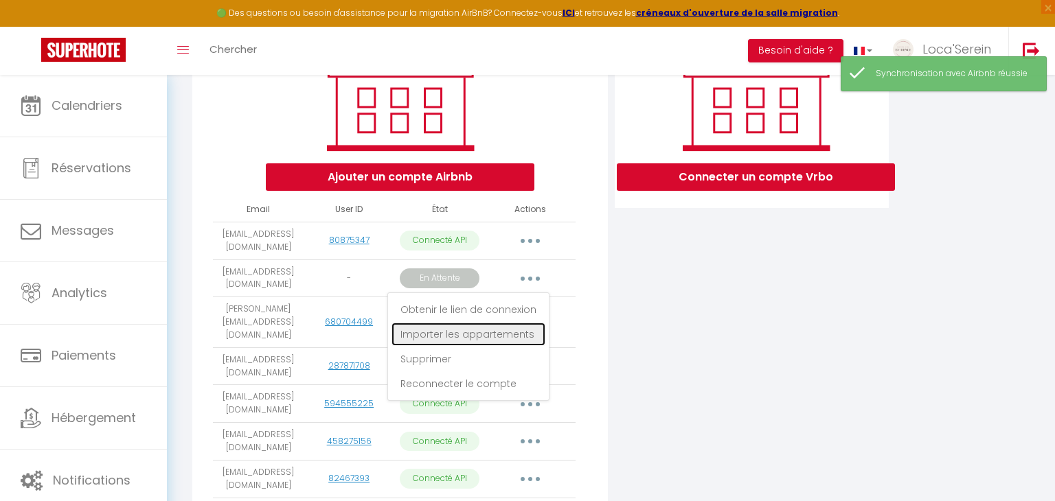
click at [516, 323] on link "Importer les appartements" at bounding box center [468, 334] width 154 height 23
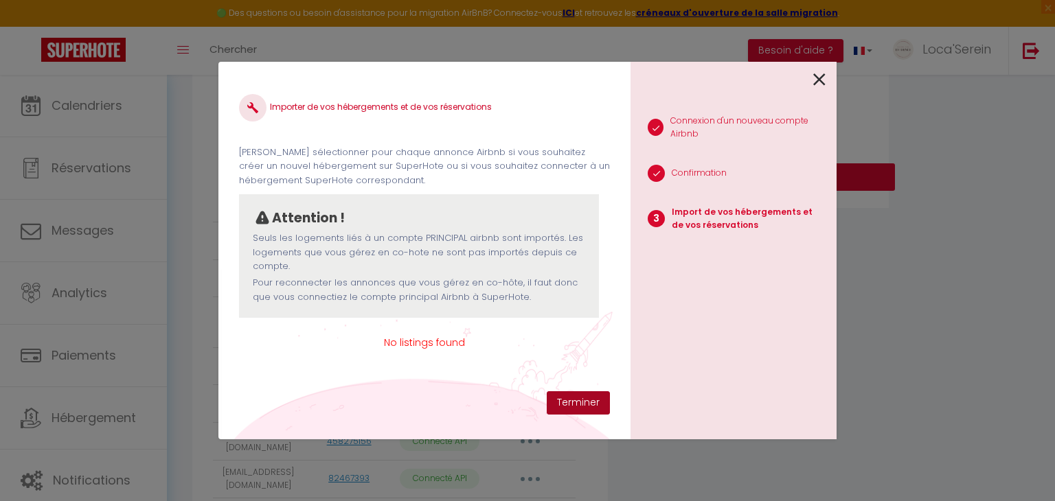
click at [586, 398] on button "Terminer" at bounding box center [578, 402] width 63 height 23
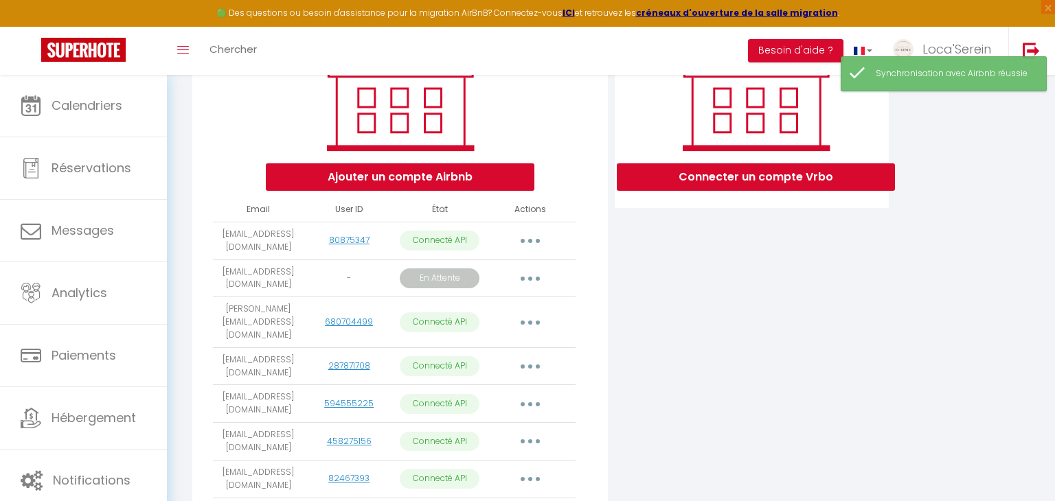
click at [526, 277] on button "button" at bounding box center [530, 279] width 38 height 22
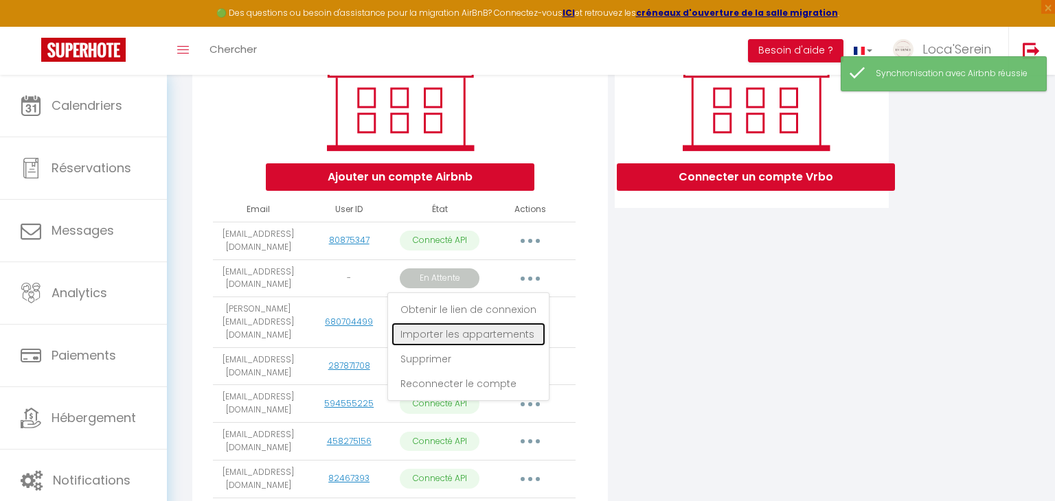
click at [513, 332] on link "Importer les appartements" at bounding box center [468, 334] width 154 height 23
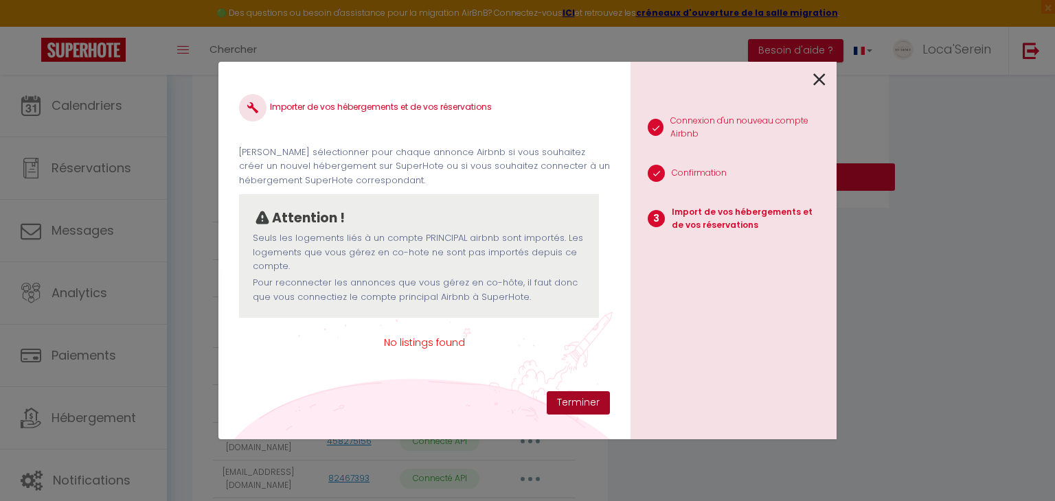
click at [573, 405] on button "Terminer" at bounding box center [578, 402] width 63 height 23
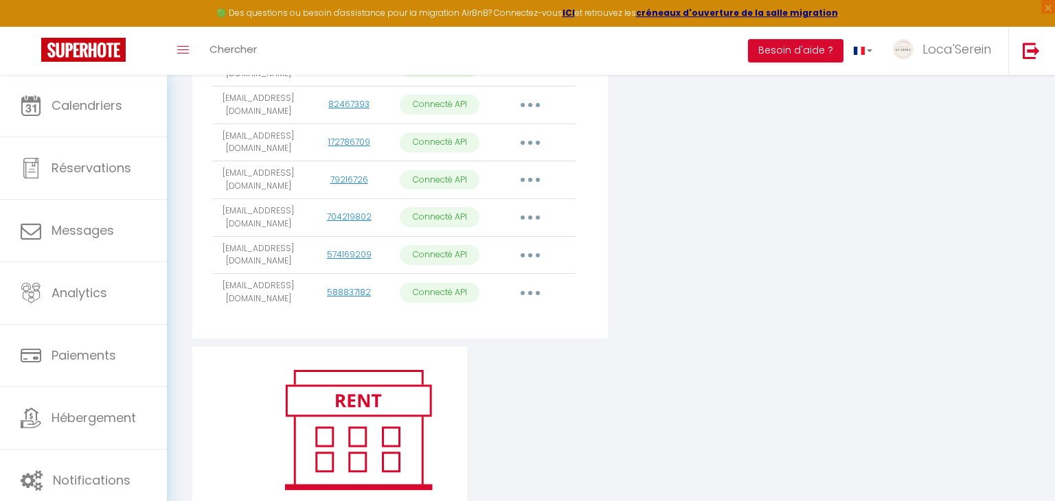
scroll to position [661, 0]
